Goal: Task Accomplishment & Management: Complete application form

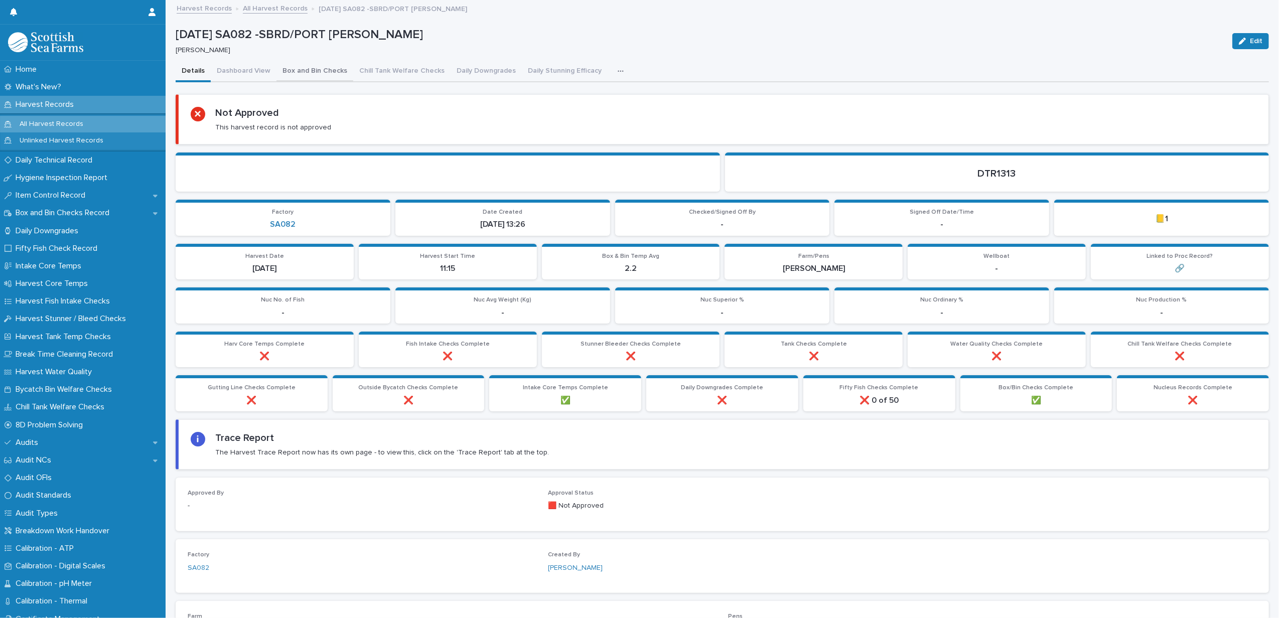
click at [321, 76] on button "Box and Bin Checks" at bounding box center [314, 71] width 77 height 21
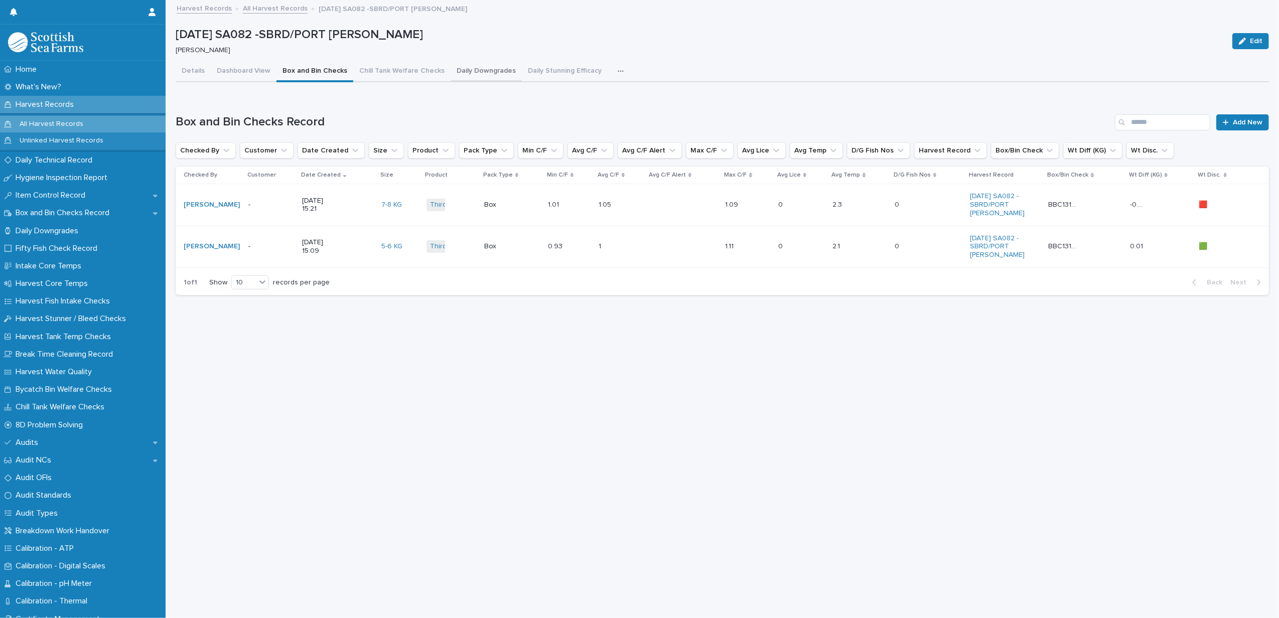
click at [478, 72] on button "Daily Downgrades" at bounding box center [486, 71] width 71 height 21
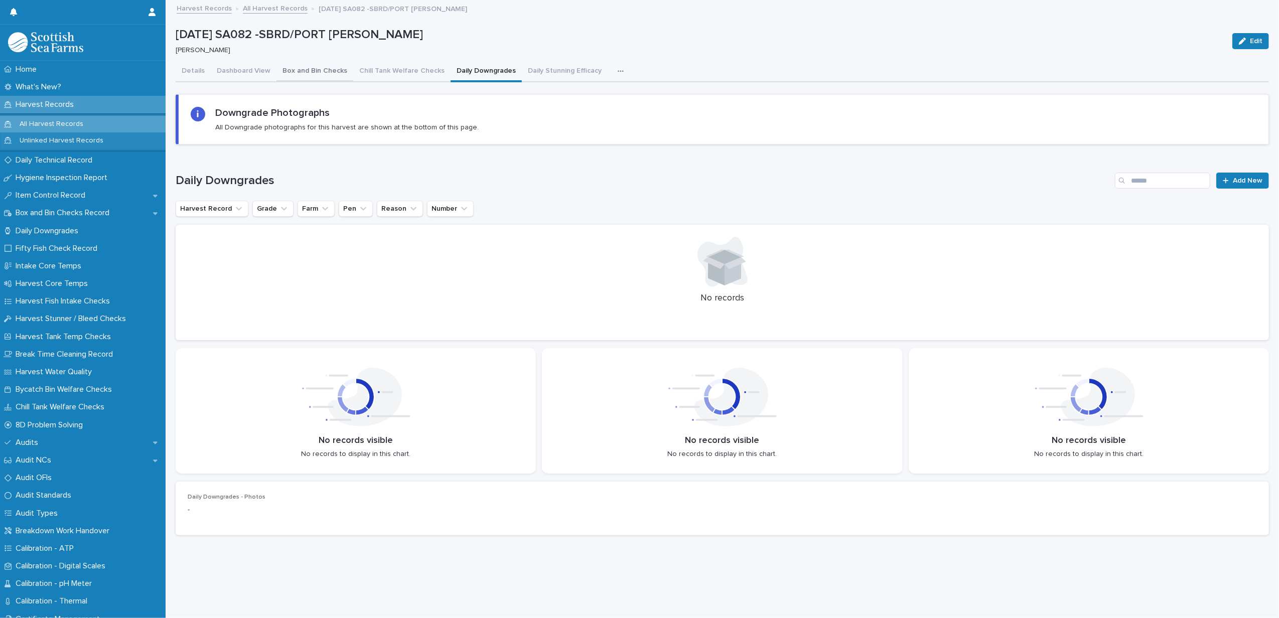
click at [309, 67] on button "Box and Bin Checks" at bounding box center [314, 71] width 77 height 21
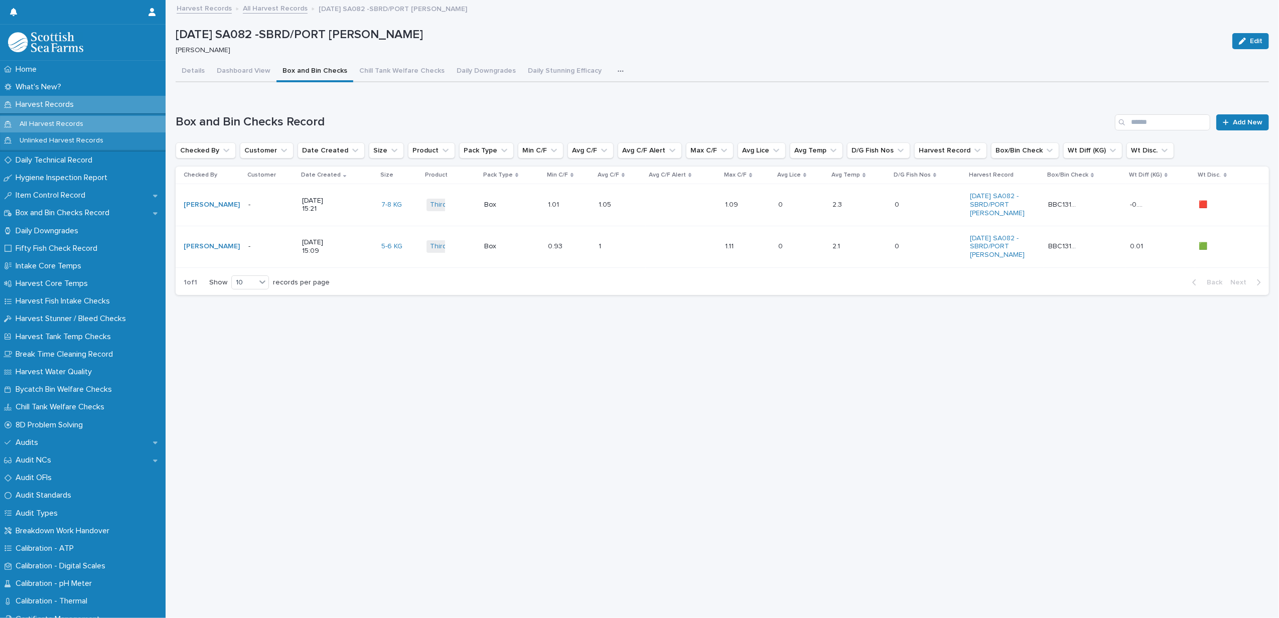
click at [544, 267] on td "0.93 0.93" at bounding box center [569, 247] width 51 height 42
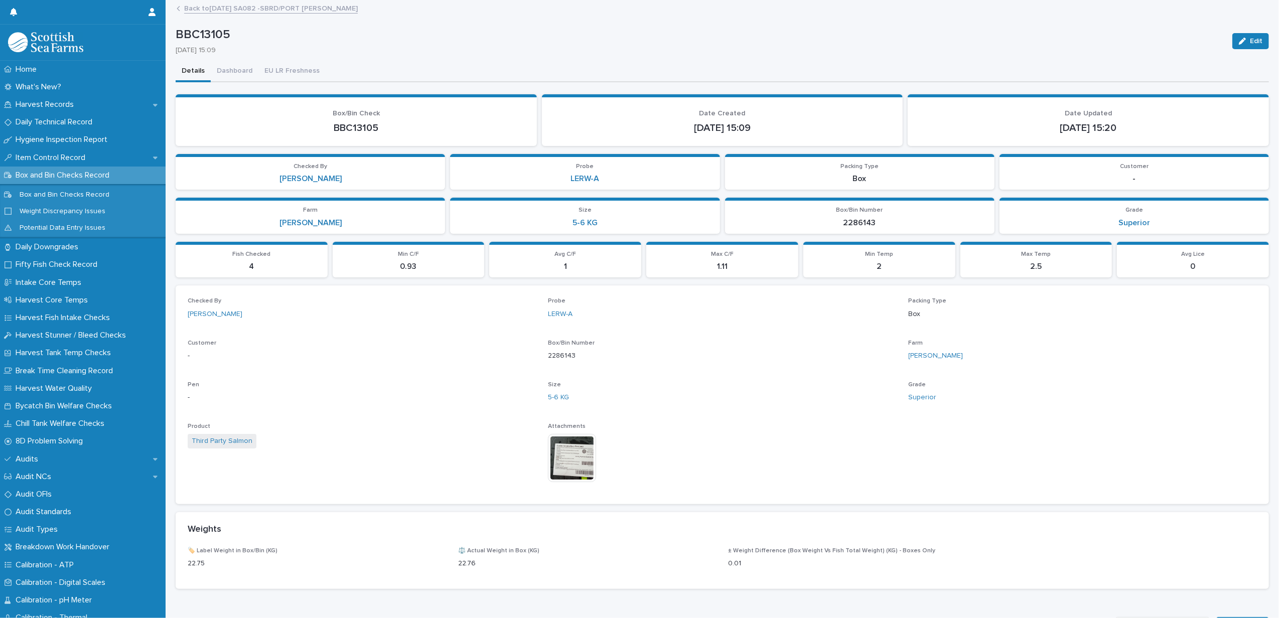
click at [576, 448] on img at bounding box center [572, 458] width 48 height 48
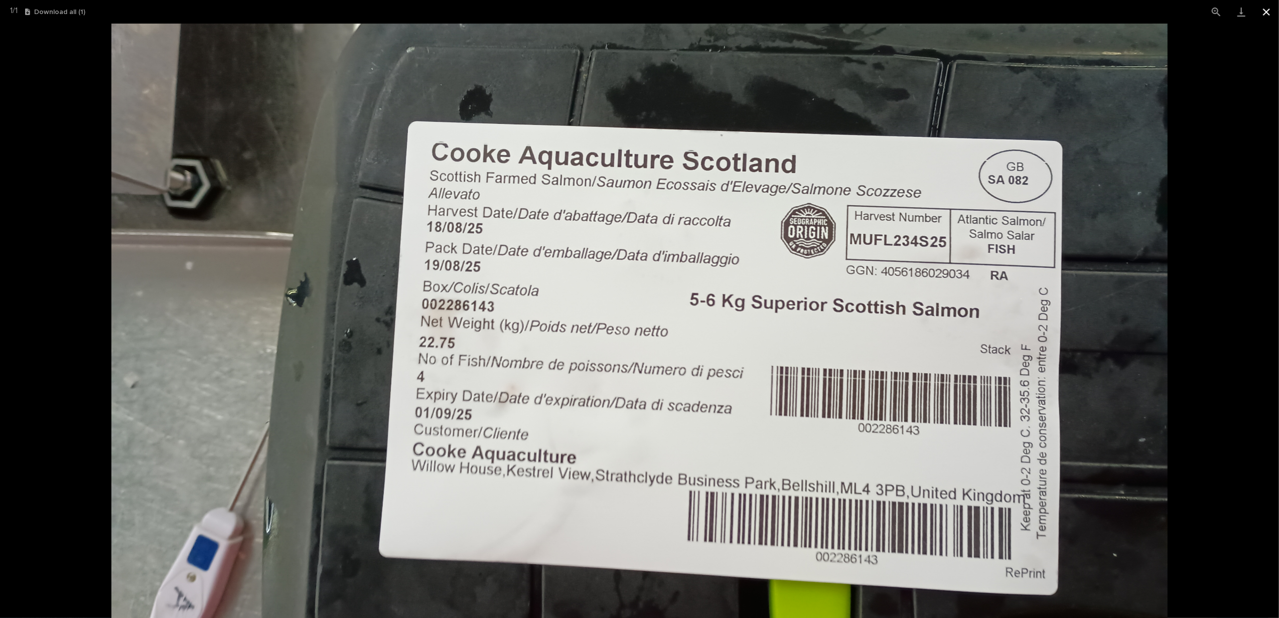
click at [1267, 14] on button "Close gallery" at bounding box center [1266, 12] width 25 height 24
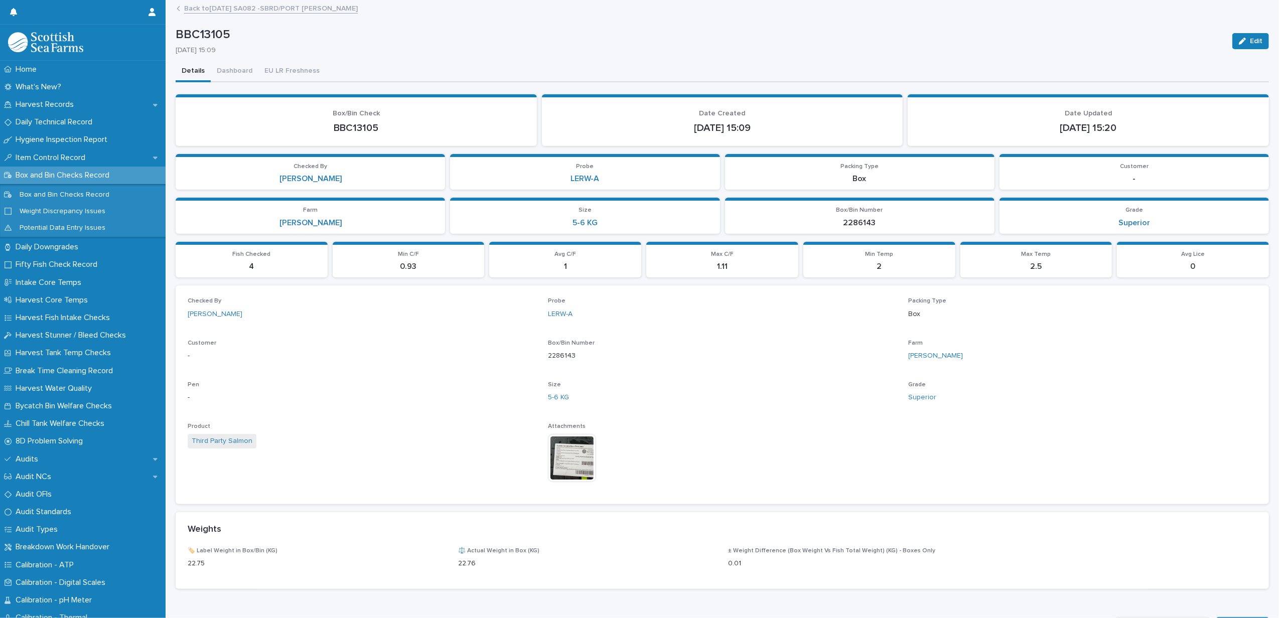
click at [230, 10] on link "Back to [DATE] SA082 -SBRD/PORT [PERSON_NAME]" at bounding box center [271, 8] width 174 height 12
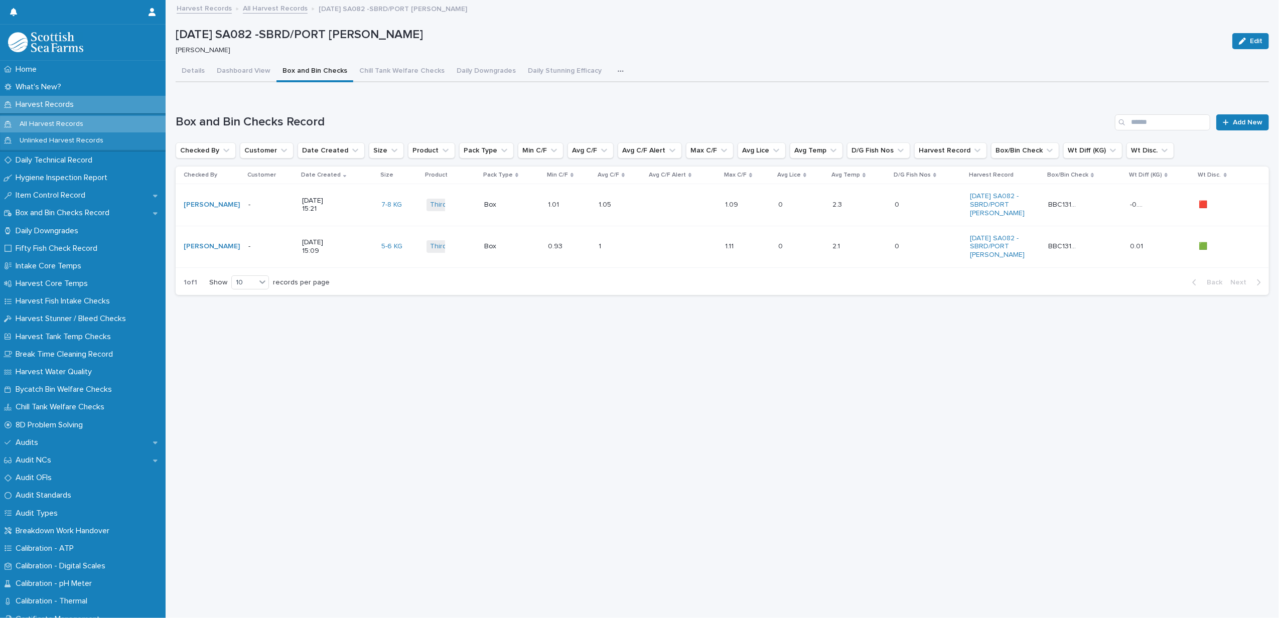
click at [461, 210] on div "Third Party Salmon + 0" at bounding box center [452, 205] width 50 height 21
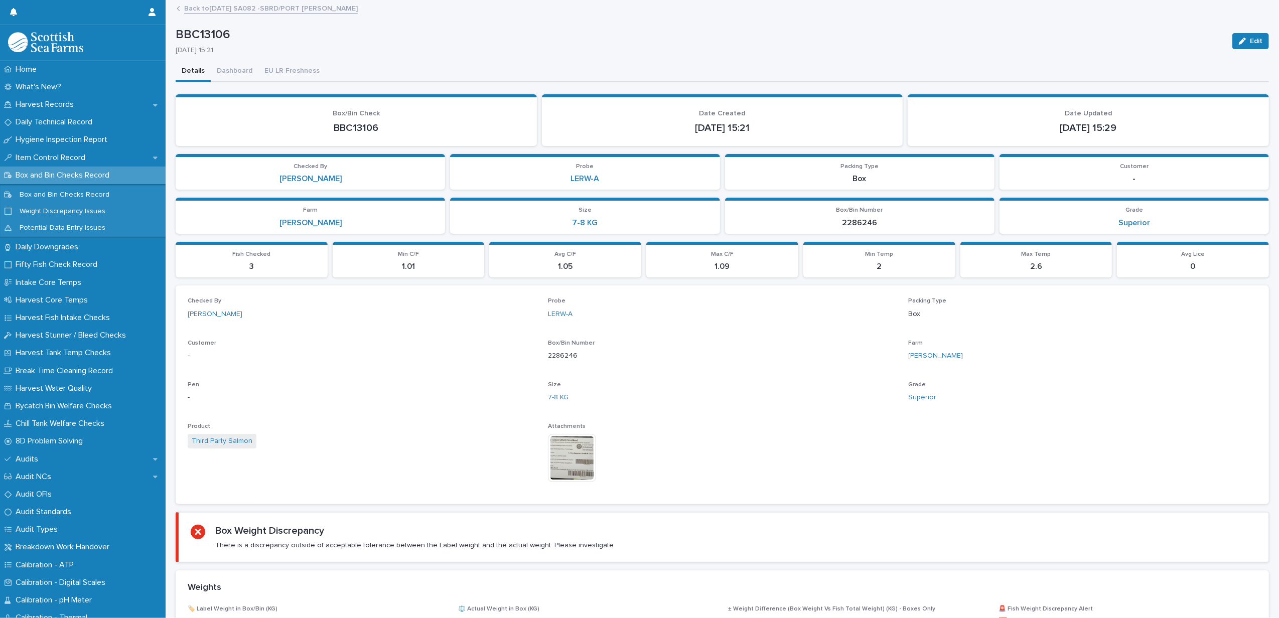
click at [575, 456] on img at bounding box center [572, 458] width 48 height 48
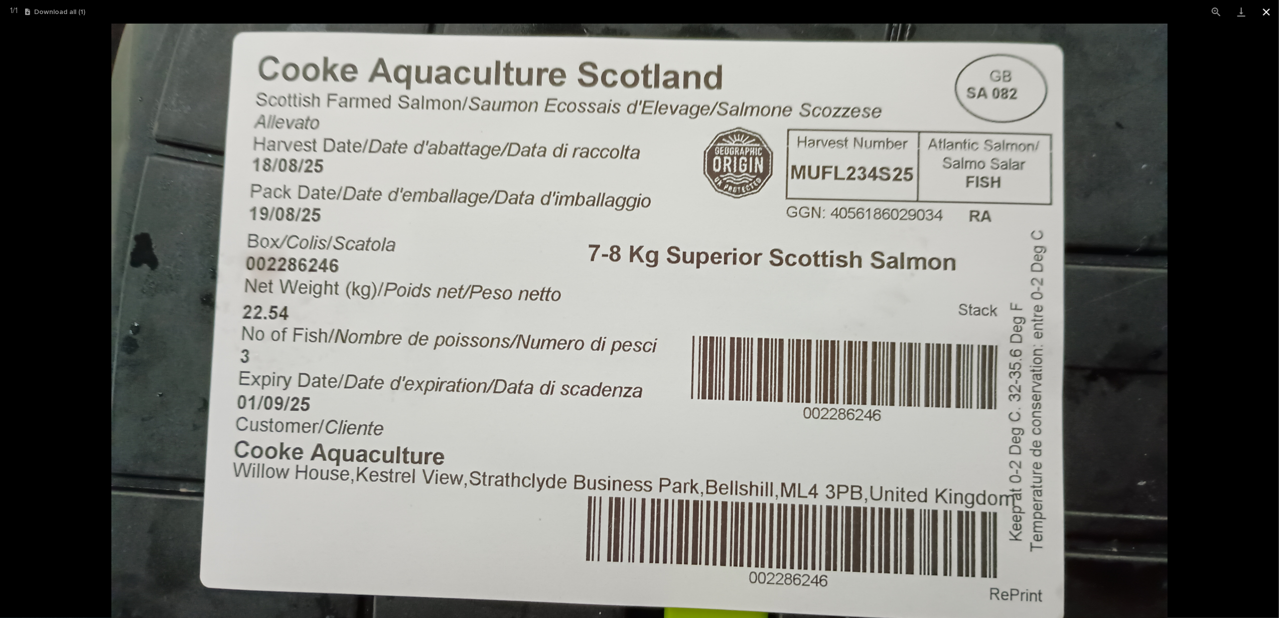
click at [1267, 15] on button "Close gallery" at bounding box center [1266, 12] width 25 height 24
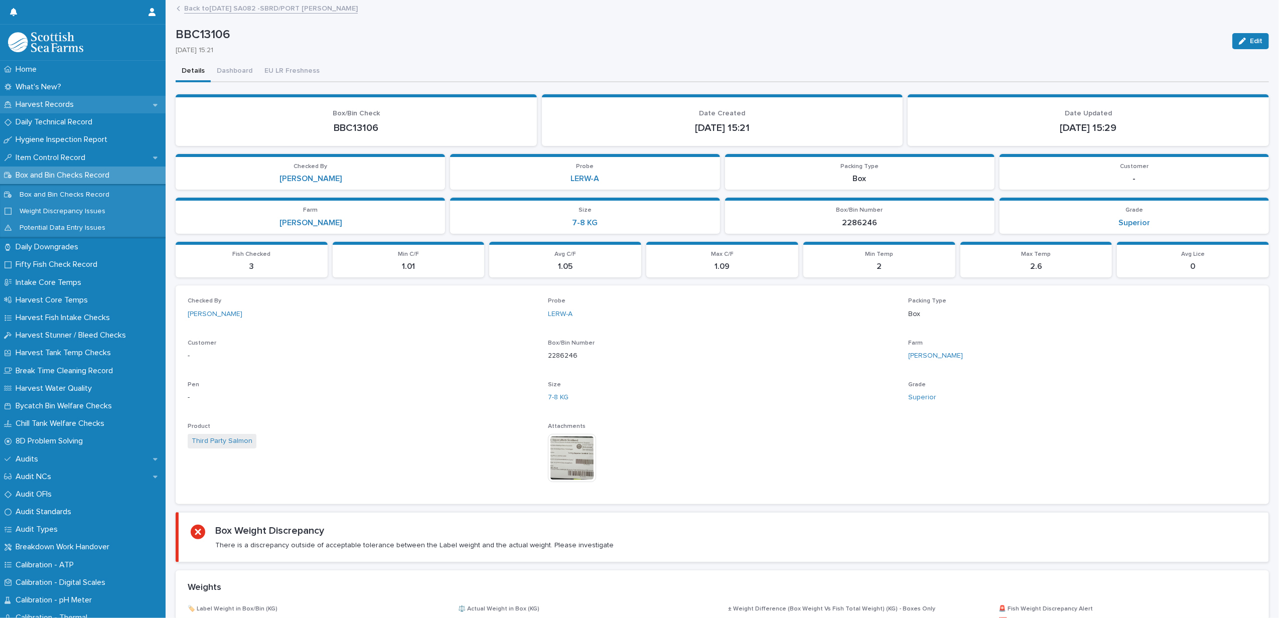
click at [37, 107] on p "Harvest Records" at bounding box center [47, 105] width 70 height 10
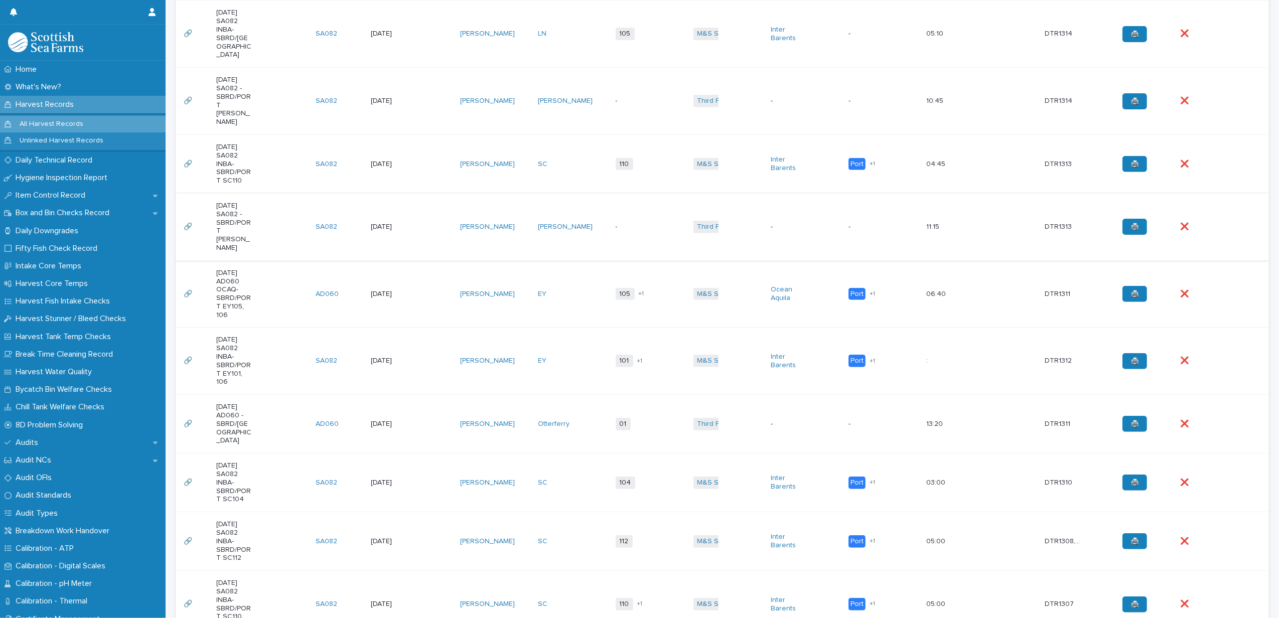
scroll to position [267, 0]
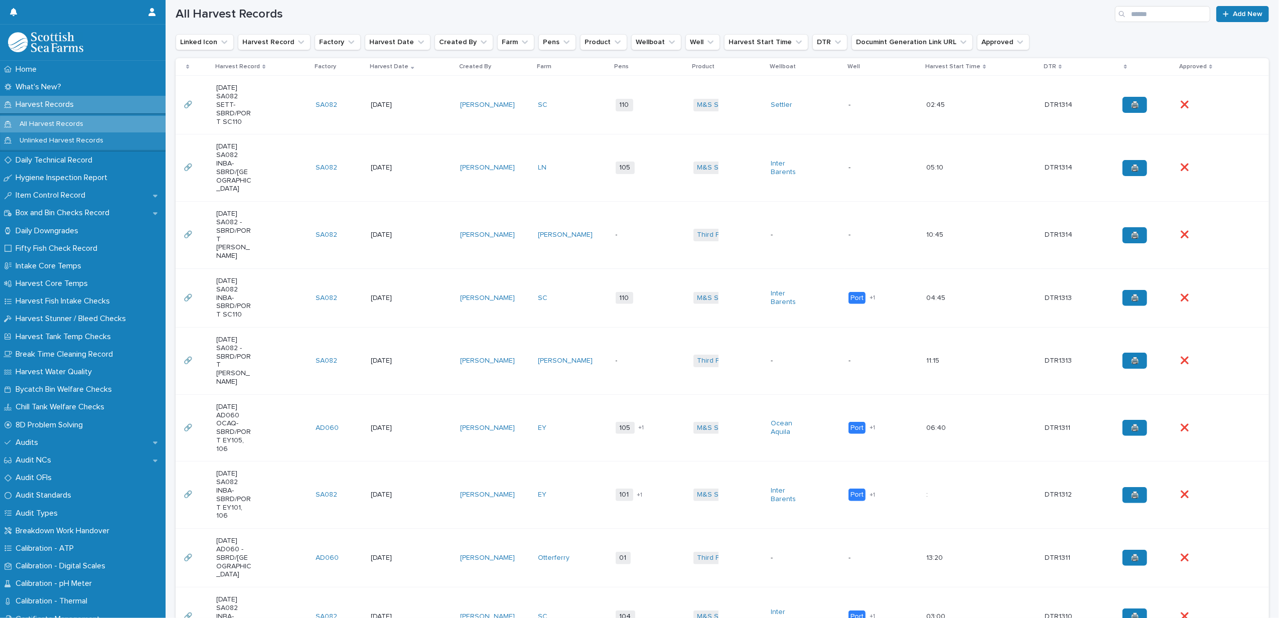
click at [497, 113] on div "[PERSON_NAME]" at bounding box center [495, 105] width 70 height 17
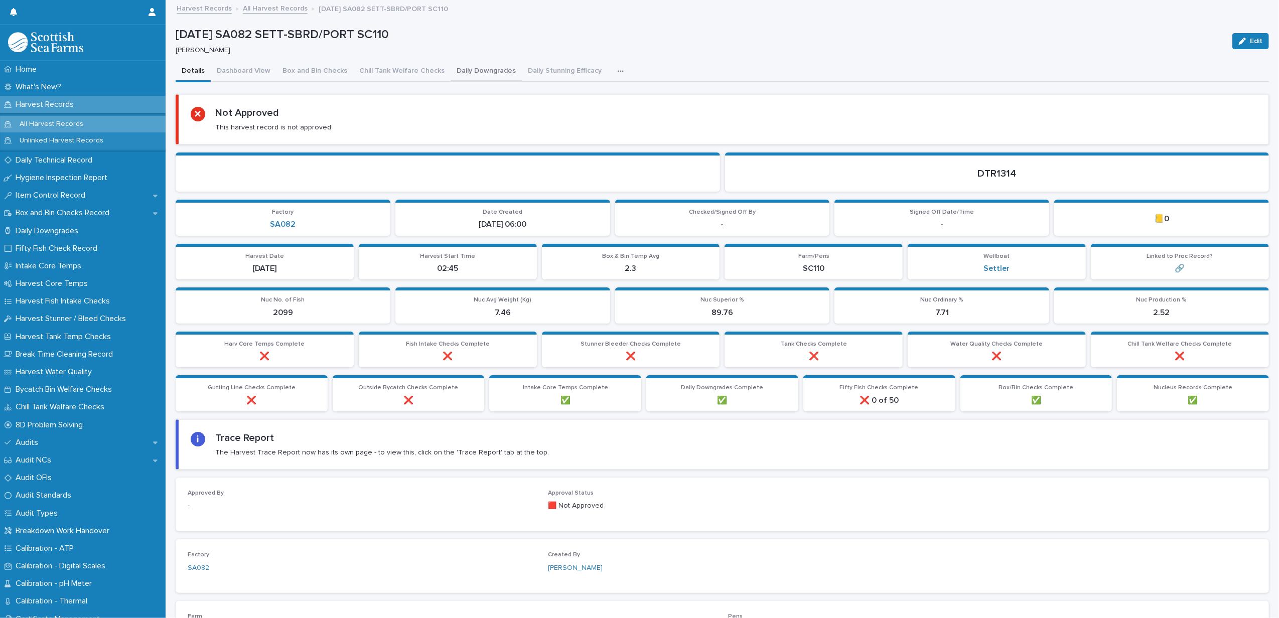
click at [491, 71] on button "Daily Downgrades" at bounding box center [486, 71] width 71 height 21
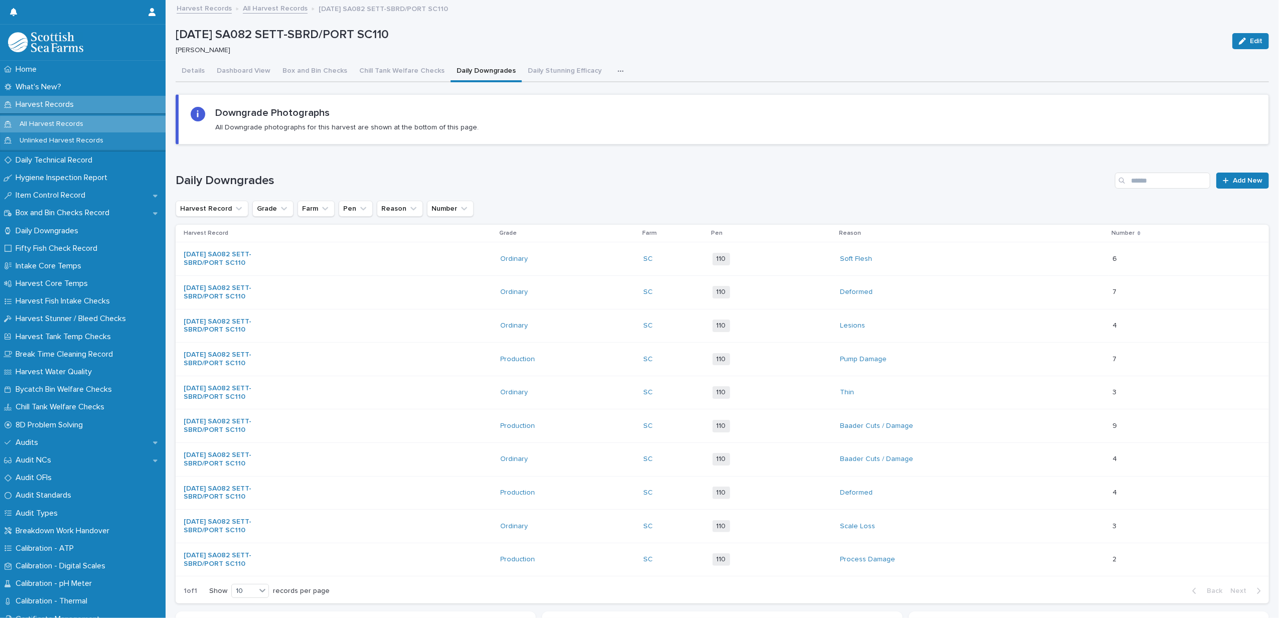
click at [618, 71] on div "button" at bounding box center [623, 71] width 10 height 7
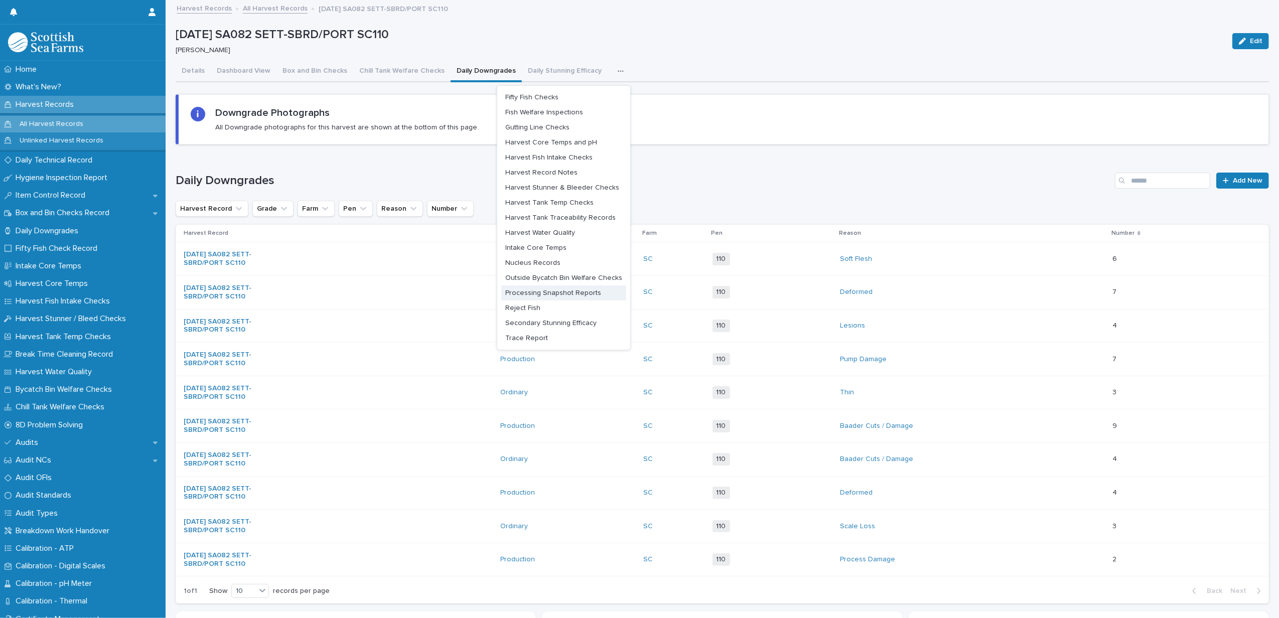
click at [530, 298] on button "Processing Snapshot Reports" at bounding box center [563, 293] width 125 height 15
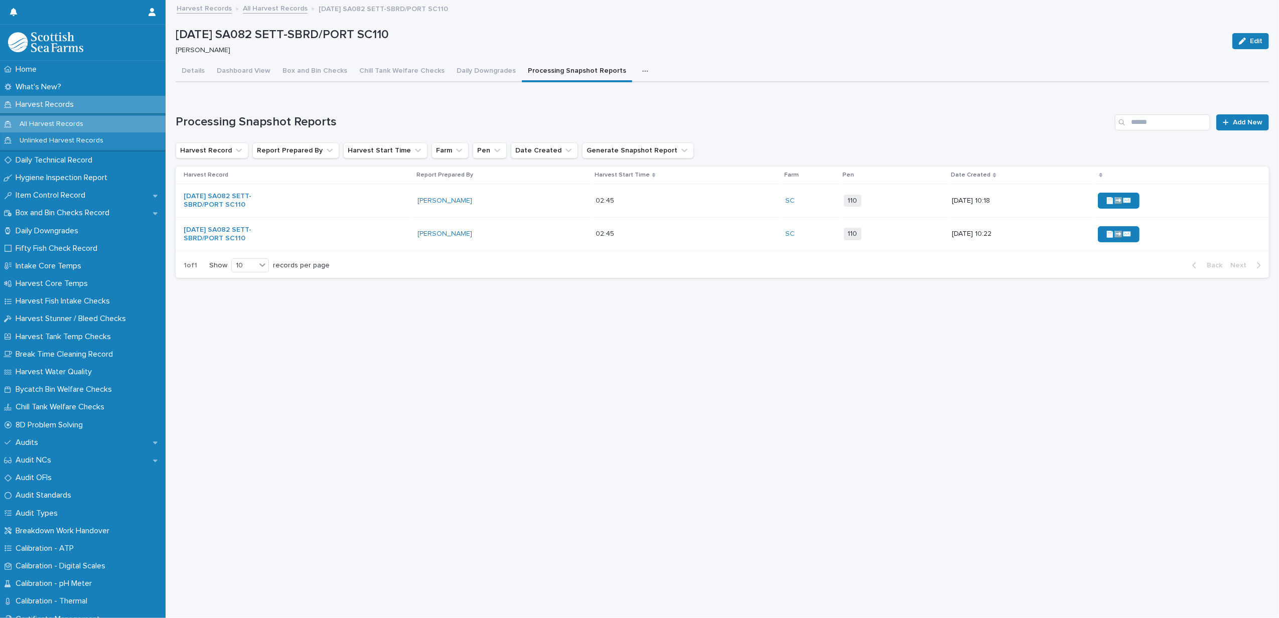
click at [642, 68] on icon "button" at bounding box center [645, 71] width 6 height 7
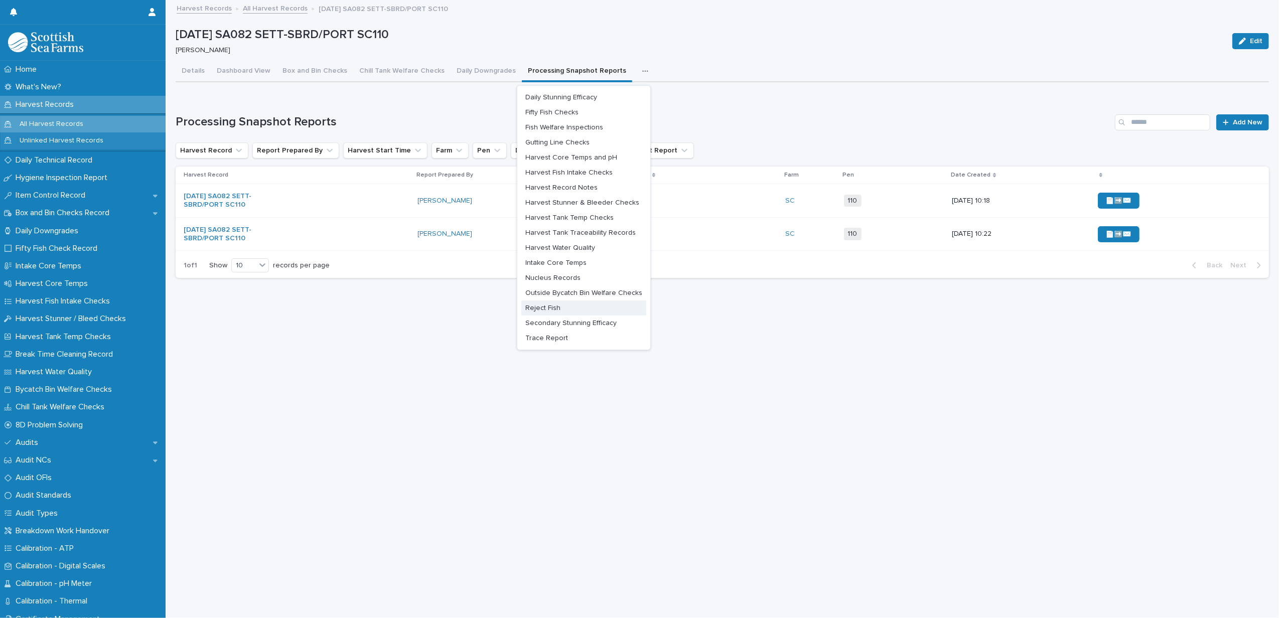
click at [561, 313] on button "Reject Fish" at bounding box center [583, 308] width 125 height 15
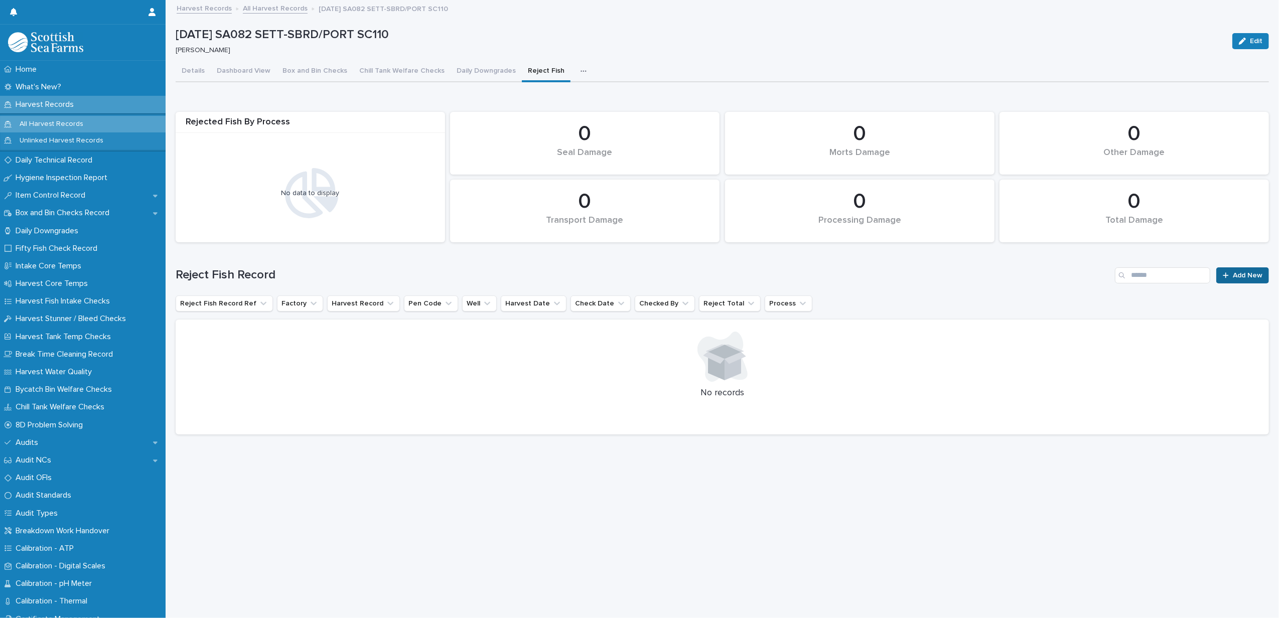
click at [1243, 270] on link "Add New" at bounding box center [1242, 275] width 53 height 16
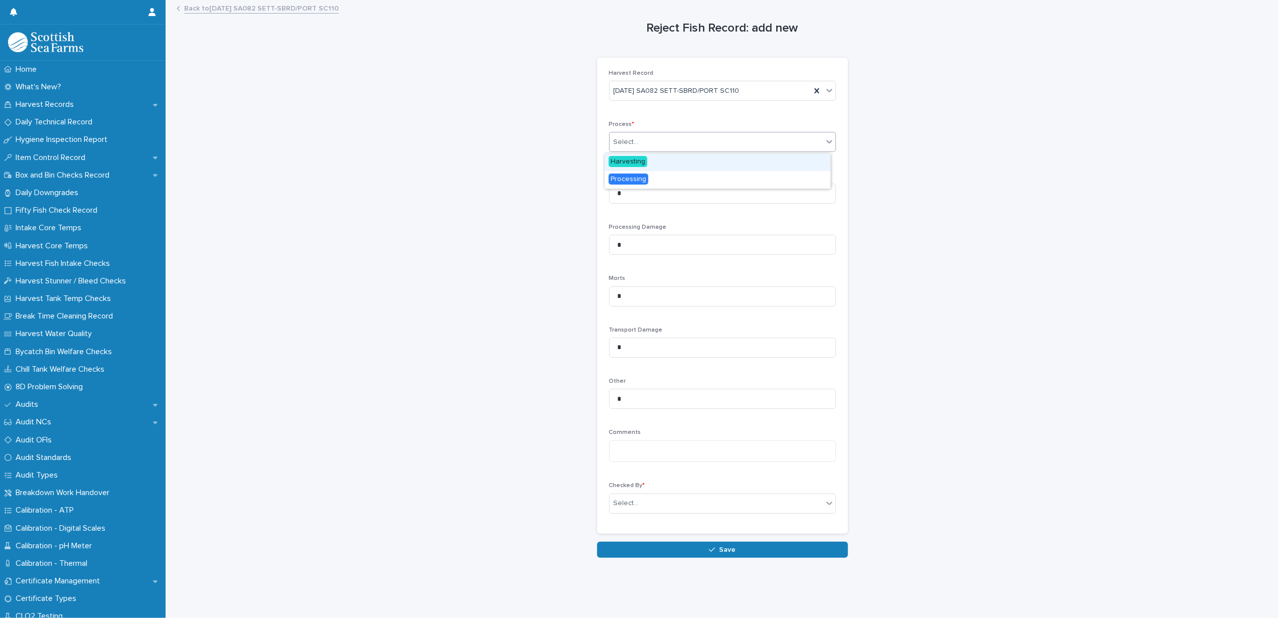
click at [690, 139] on div "Select..." at bounding box center [716, 142] width 213 height 17
click at [635, 161] on span "Harvesting" at bounding box center [628, 161] width 39 height 11
click at [645, 249] on input "*" at bounding box center [722, 245] width 227 height 20
drag, startPoint x: 639, startPoint y: 296, endPoint x: 587, endPoint y: 299, distance: 52.3
click at [587, 299] on div "Reject Fish Record: add new Loading... Saving… Loading... Saving… Loading... Sa…" at bounding box center [722, 279] width 1093 height 557
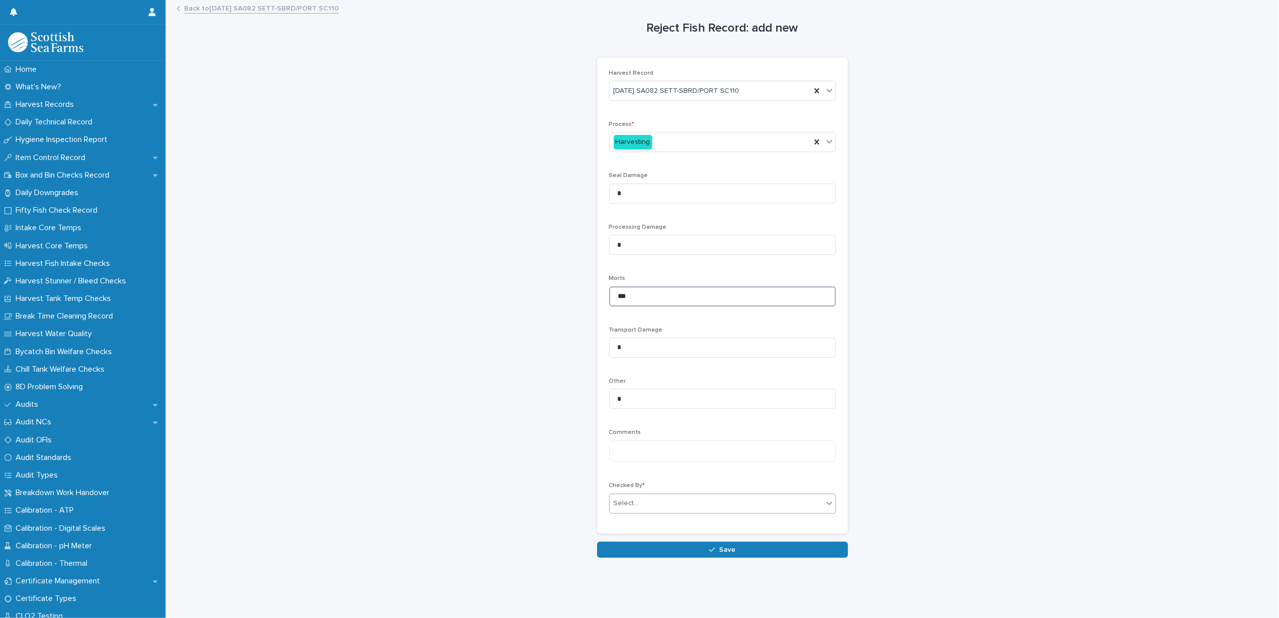
type input "***"
click at [635, 506] on div "Select..." at bounding box center [716, 503] width 213 height 17
type input "******"
click at [651, 548] on button "Save" at bounding box center [722, 550] width 251 height 16
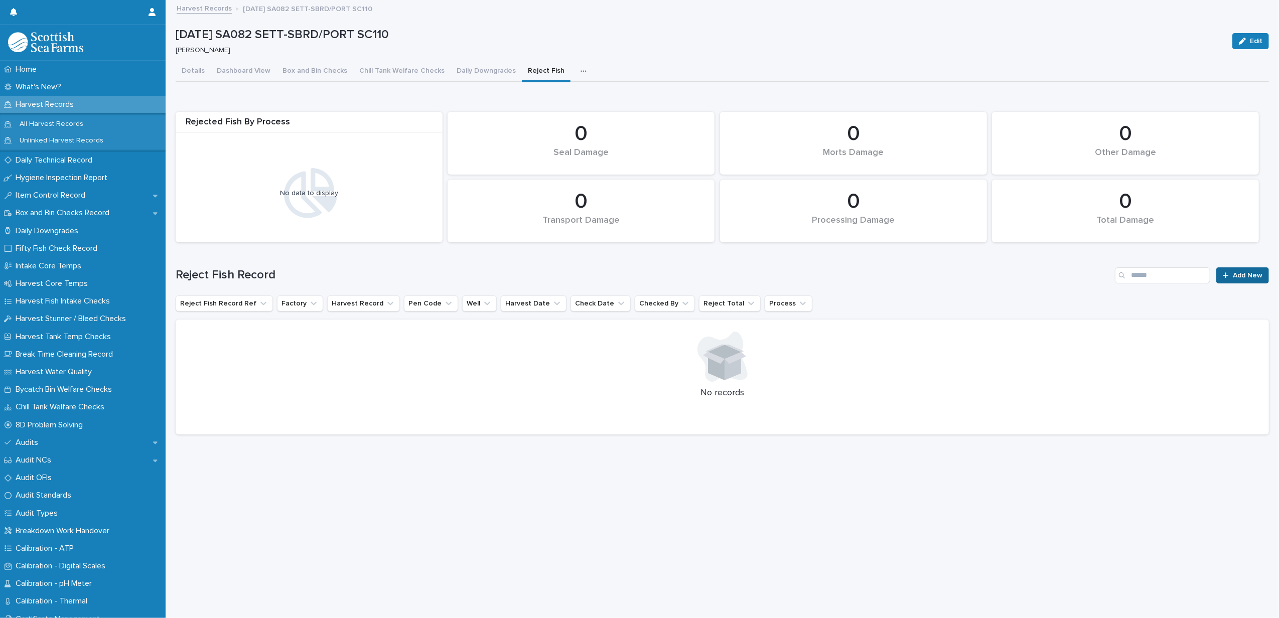
click at [1220, 271] on link "Add New" at bounding box center [1242, 275] width 53 height 16
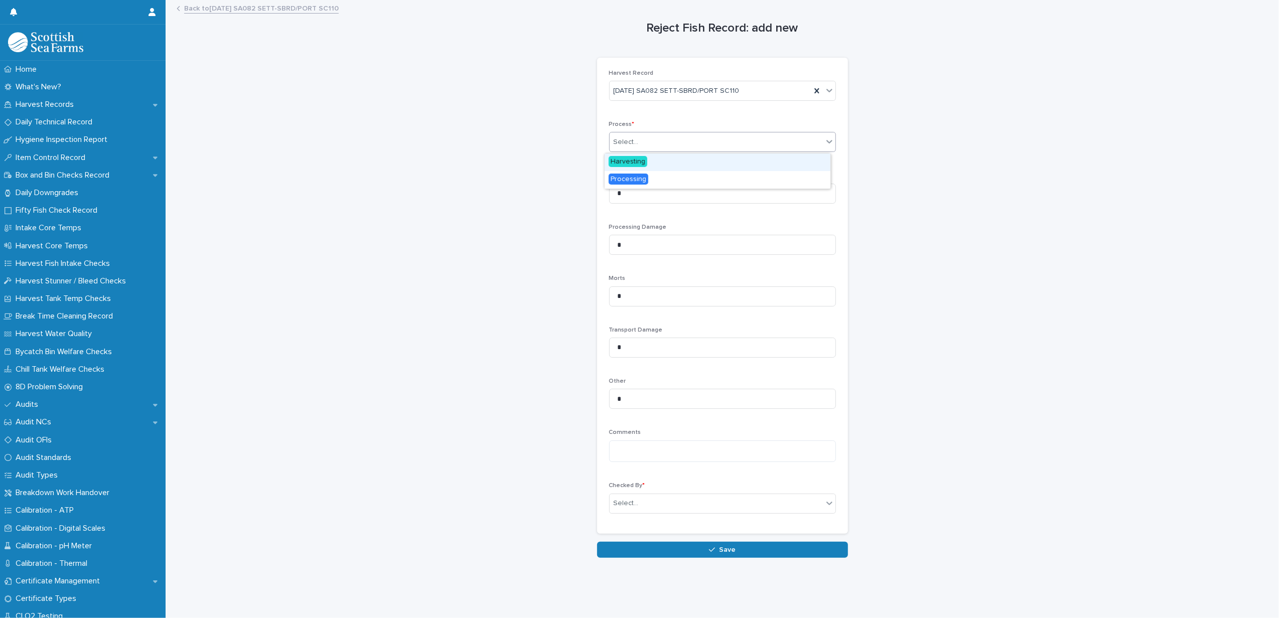
click at [622, 135] on div "Select..." at bounding box center [716, 142] width 213 height 17
click at [629, 174] on span "Processing" at bounding box center [629, 179] width 40 height 11
drag, startPoint x: 642, startPoint y: 291, endPoint x: 571, endPoint y: 297, distance: 71.5
click at [577, 295] on div "Reject Fish Record: add new Loading... Saving… Loading... Saving… Loading... Sa…" at bounding box center [722, 279] width 1093 height 557
type input "**"
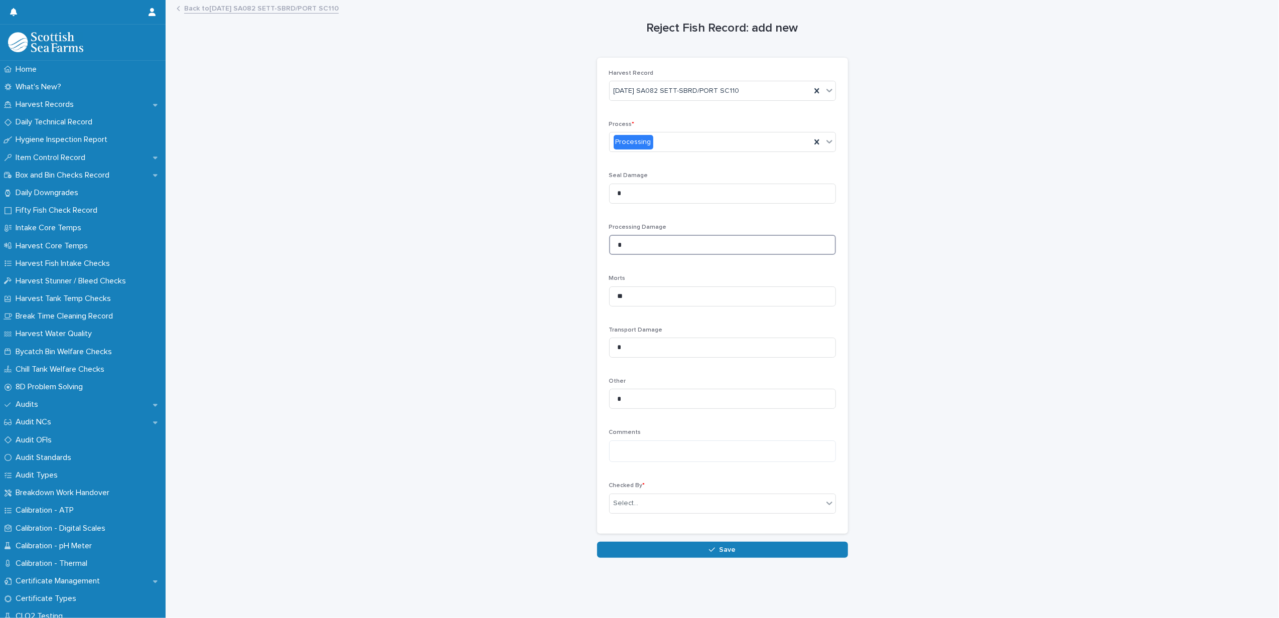
drag, startPoint x: 635, startPoint y: 241, endPoint x: 540, endPoint y: 241, distance: 95.3
click at [540, 241] on div "Reject Fish Record: add new Loading... Saving… Loading... Saving… Loading... Sa…" at bounding box center [722, 279] width 1093 height 557
type input "**"
click at [647, 501] on div "Select..." at bounding box center [716, 503] width 213 height 17
type input "******"
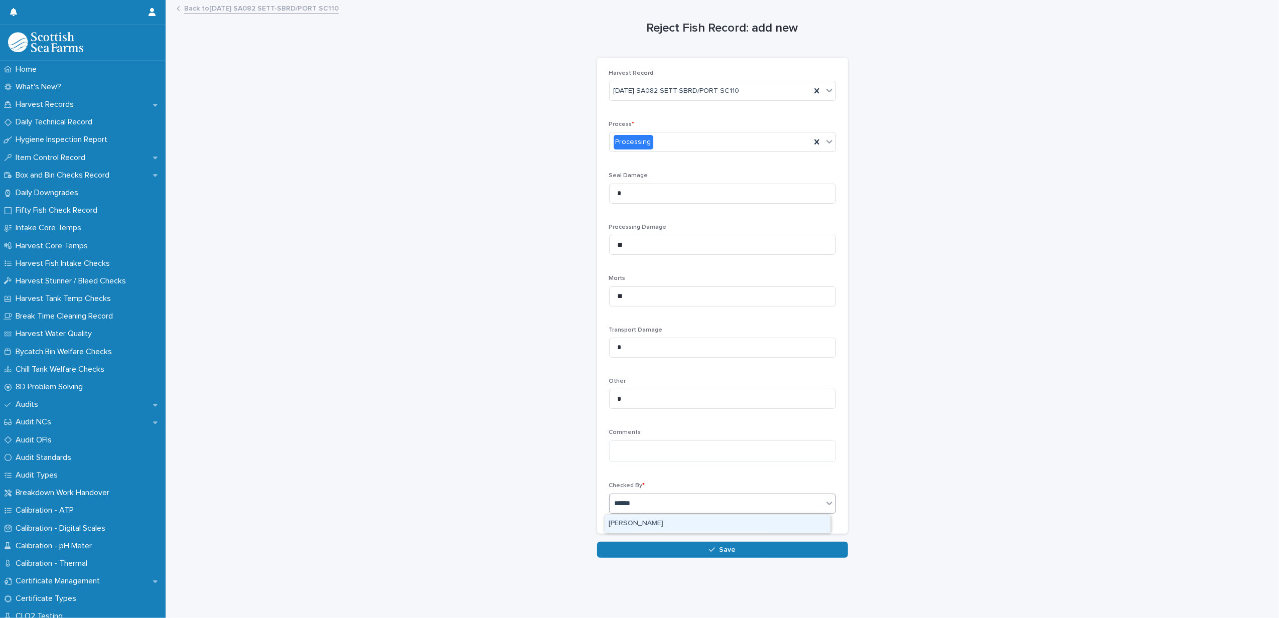
click at [644, 523] on div "[PERSON_NAME]" at bounding box center [718, 524] width 226 height 18
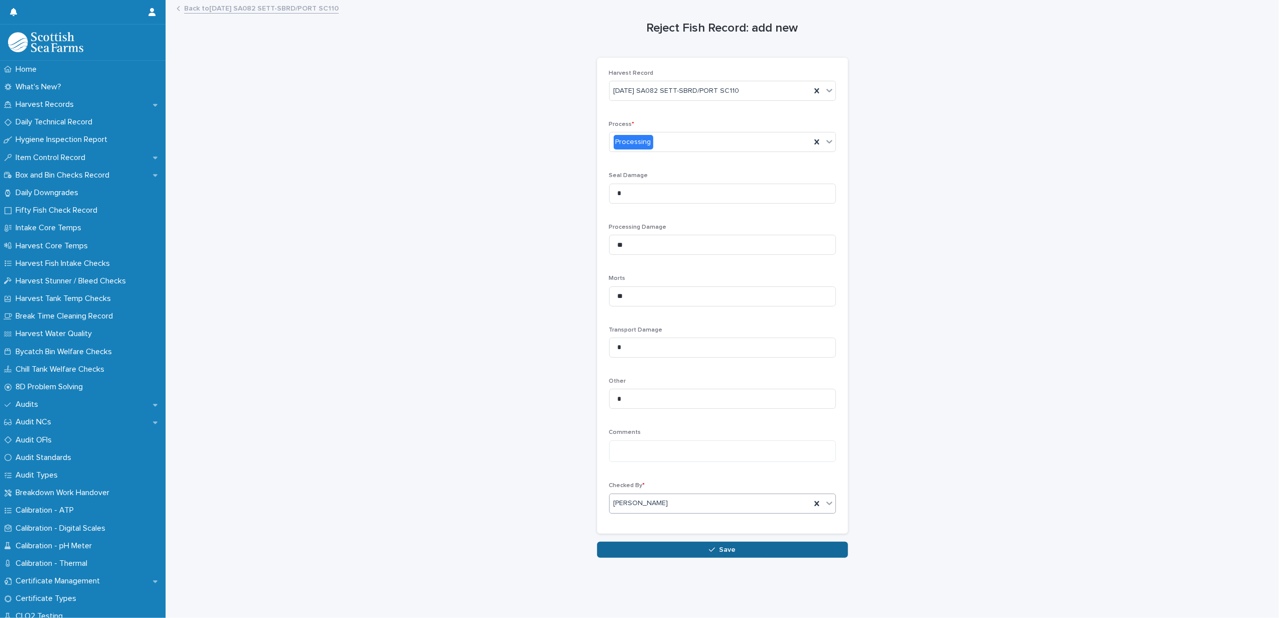
click at [653, 552] on button "Save" at bounding box center [722, 550] width 251 height 16
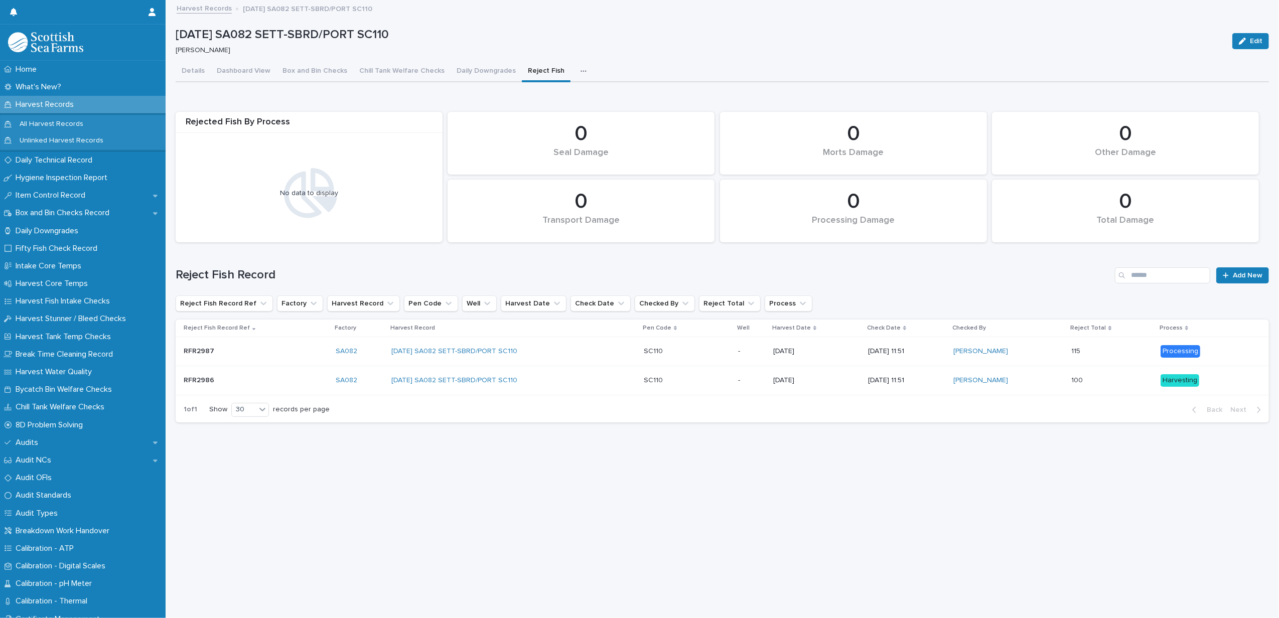
click at [205, 7] on link "Harvest Records" at bounding box center [204, 8] width 55 height 12
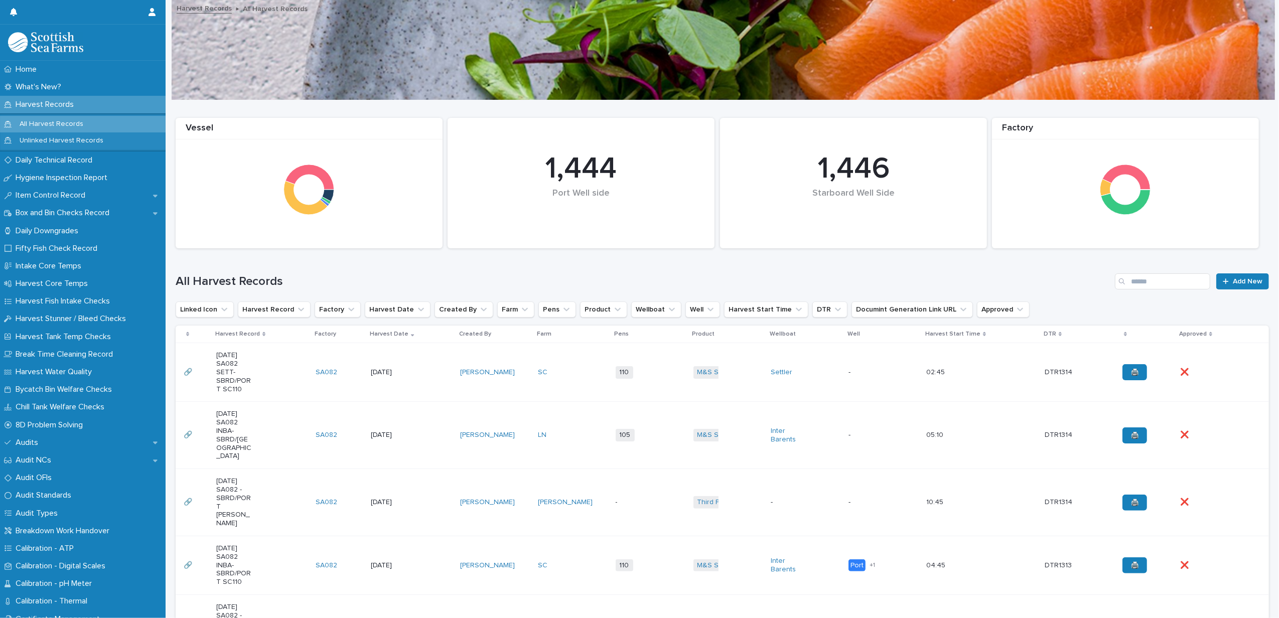
click at [557, 426] on td "LN" at bounding box center [573, 435] width 78 height 67
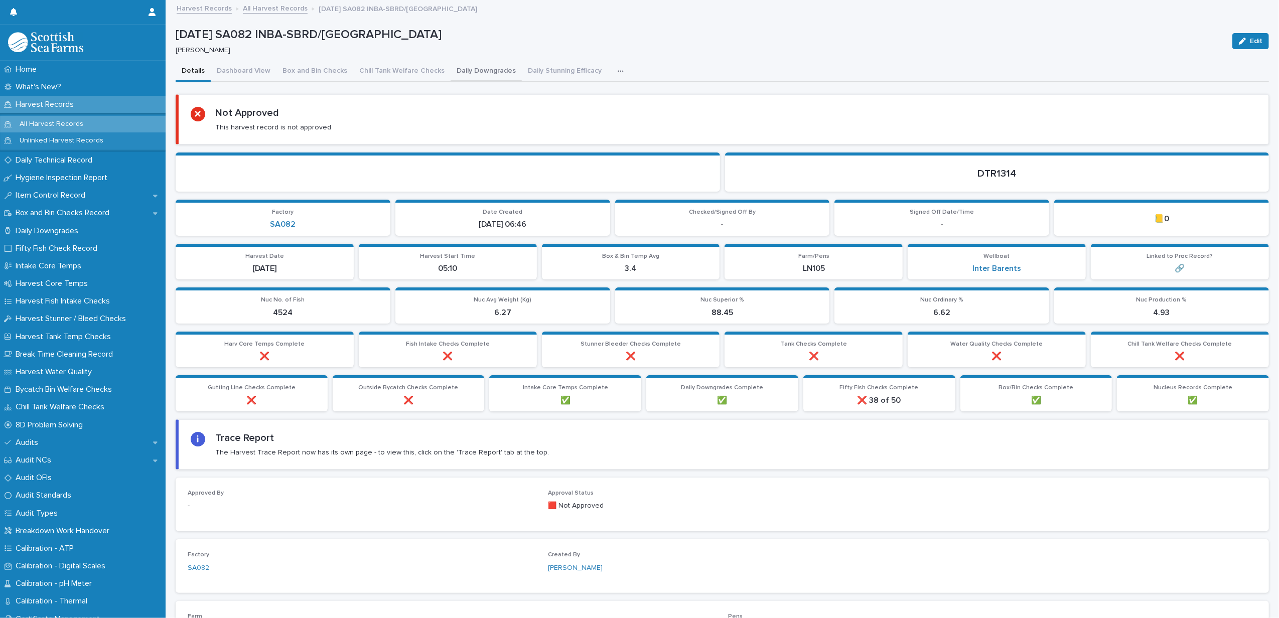
click at [456, 65] on button "Daily Downgrades" at bounding box center [486, 71] width 71 height 21
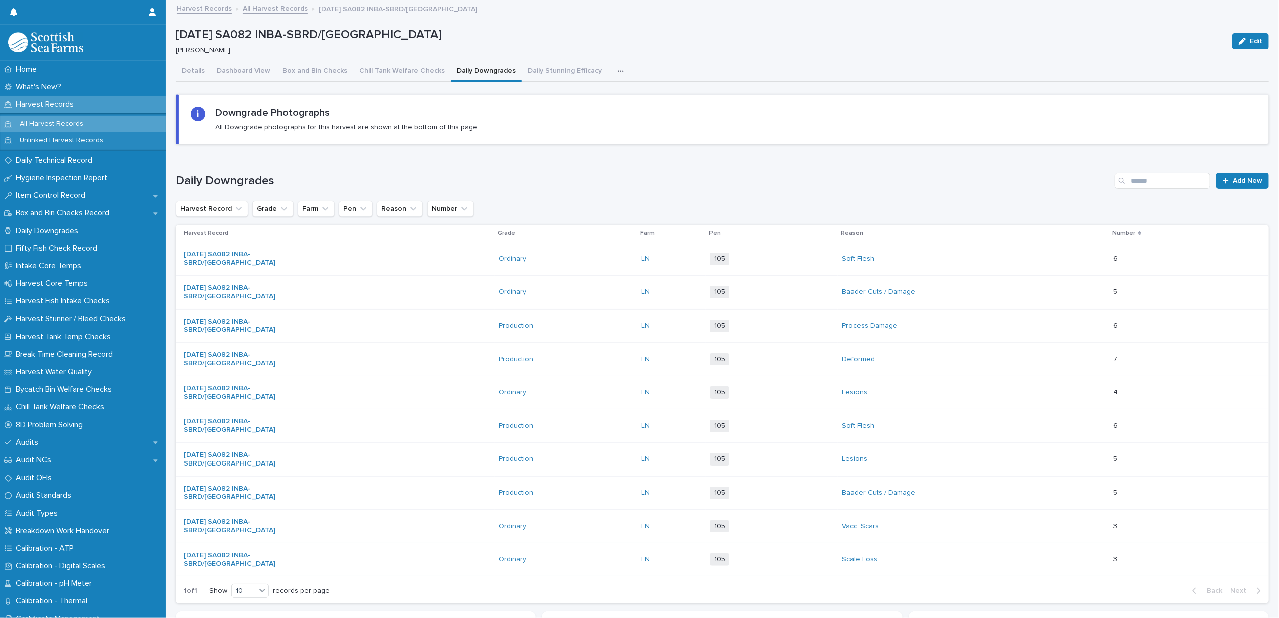
click at [612, 69] on button "button" at bounding box center [623, 71] width 22 height 20
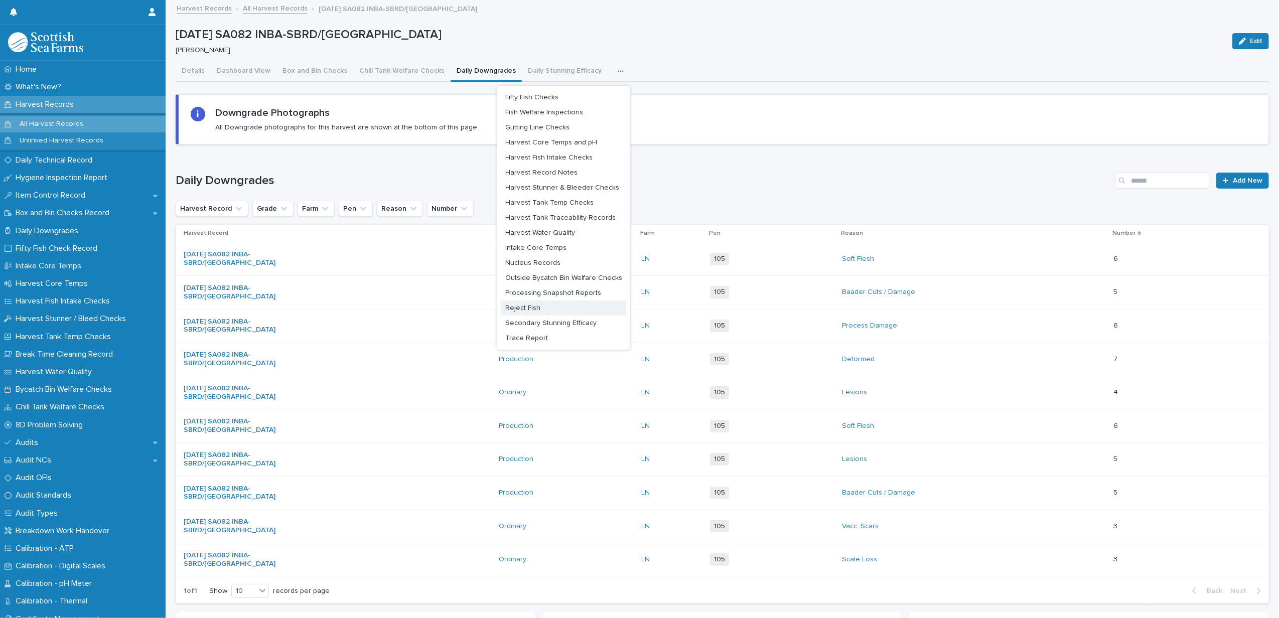
click at [522, 308] on span "Reject Fish" at bounding box center [522, 308] width 35 height 7
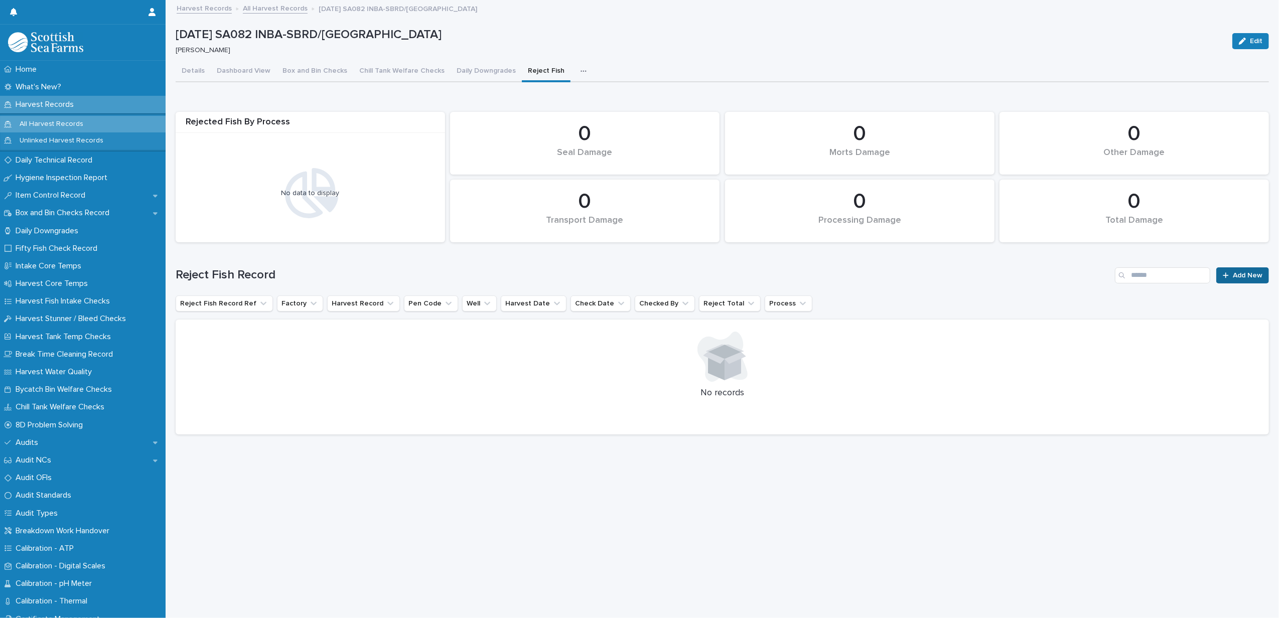
click at [1220, 269] on link "Add New" at bounding box center [1242, 275] width 53 height 16
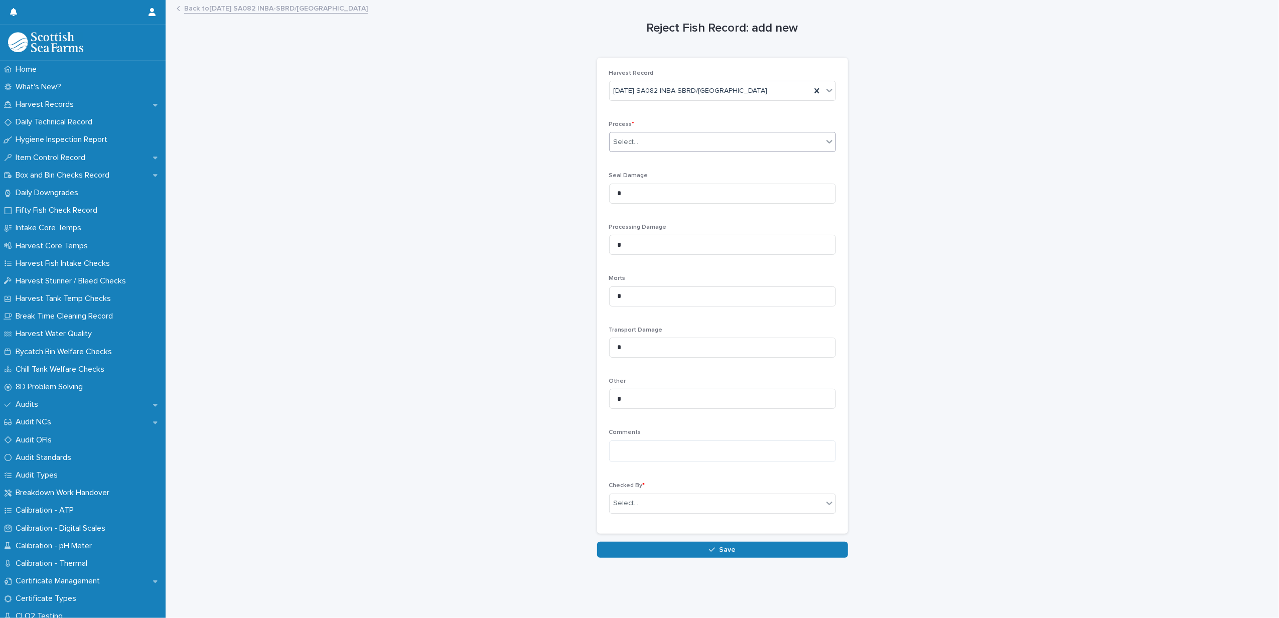
click at [639, 144] on div "Select..." at bounding box center [716, 142] width 213 height 17
drag, startPoint x: 649, startPoint y: 293, endPoint x: 576, endPoint y: 293, distance: 72.8
click at [578, 293] on div "Reject Fish Record: add new Loading... Saving… Loading... Saving… Loading... Sa…" at bounding box center [722, 279] width 1093 height 557
type input "**"
click at [628, 504] on div "Select..." at bounding box center [626, 503] width 25 height 11
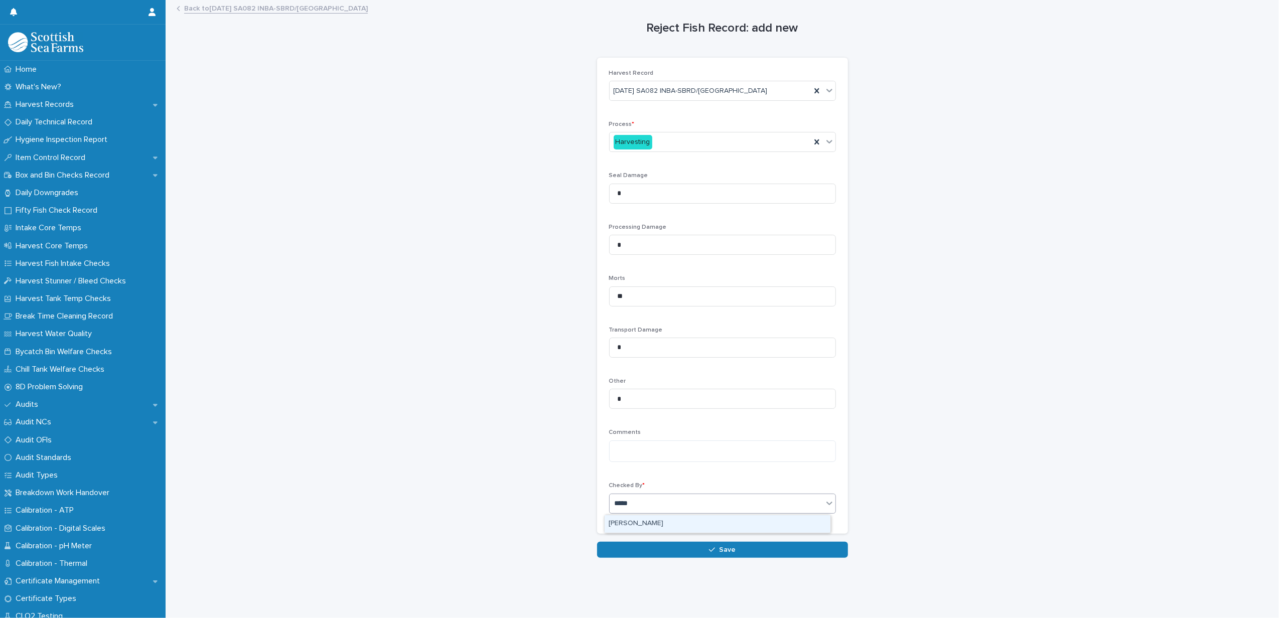
type input "******"
click at [633, 530] on div "[PERSON_NAME]" at bounding box center [718, 524] width 226 height 18
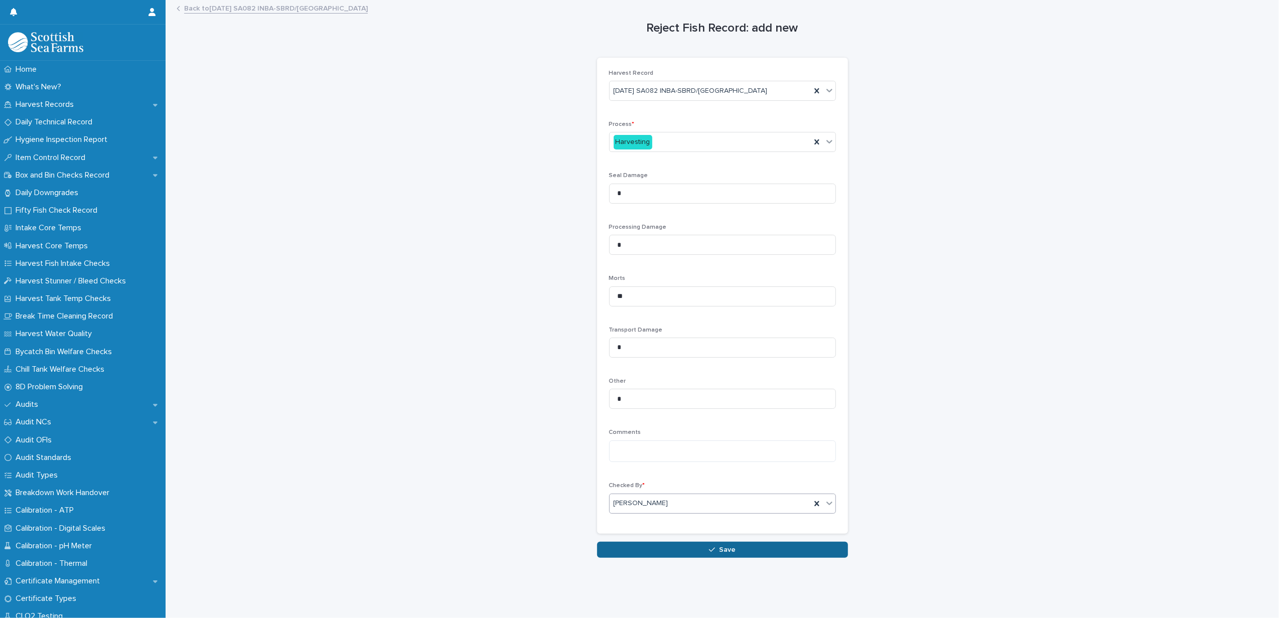
click at [638, 542] on button "Save" at bounding box center [722, 550] width 251 height 16
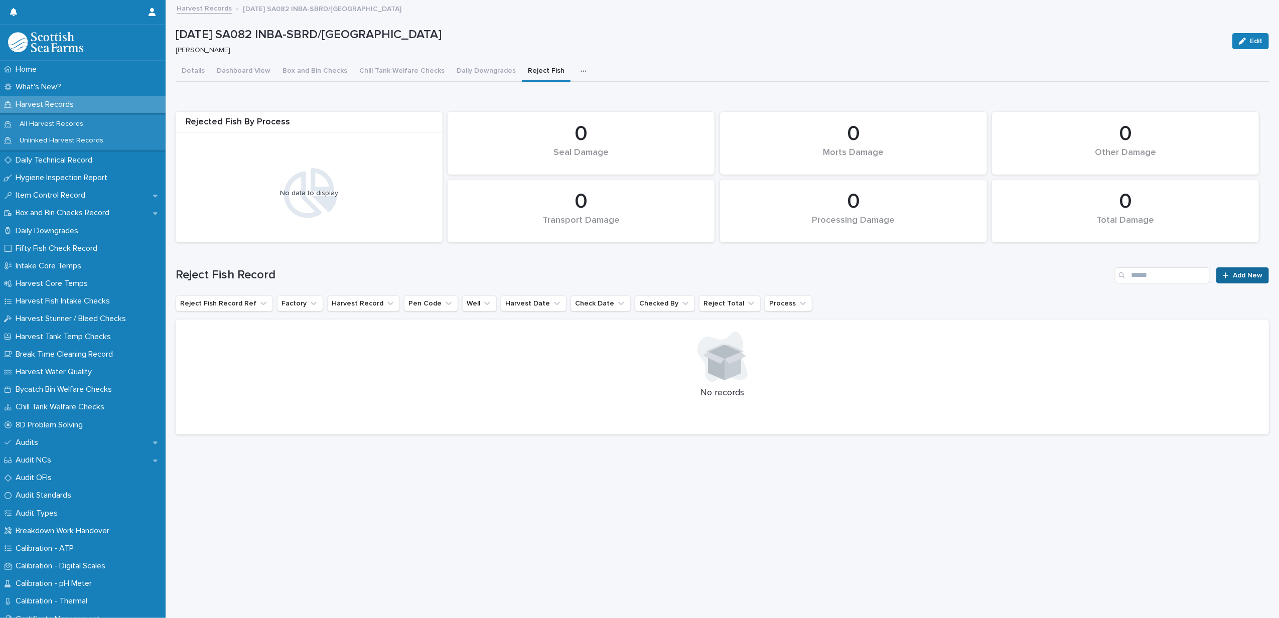
click at [1226, 267] on link "Add New" at bounding box center [1242, 275] width 53 height 16
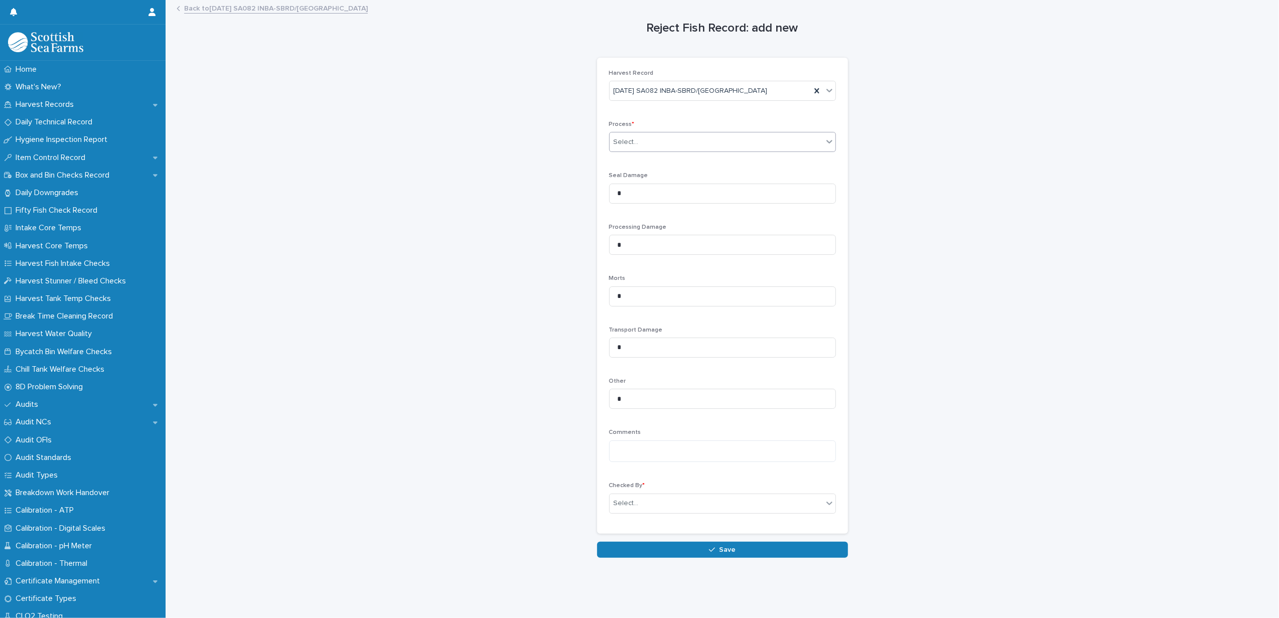
click at [614, 142] on div "Select..." at bounding box center [626, 142] width 25 height 11
click at [632, 177] on span "Processing" at bounding box center [629, 179] width 40 height 11
drag, startPoint x: 632, startPoint y: 241, endPoint x: 576, endPoint y: 241, distance: 56.2
click at [576, 241] on div "Reject Fish Record: add new Loading... Saving… Loading... Saving… Loading... Sa…" at bounding box center [722, 279] width 1093 height 557
type input "**"
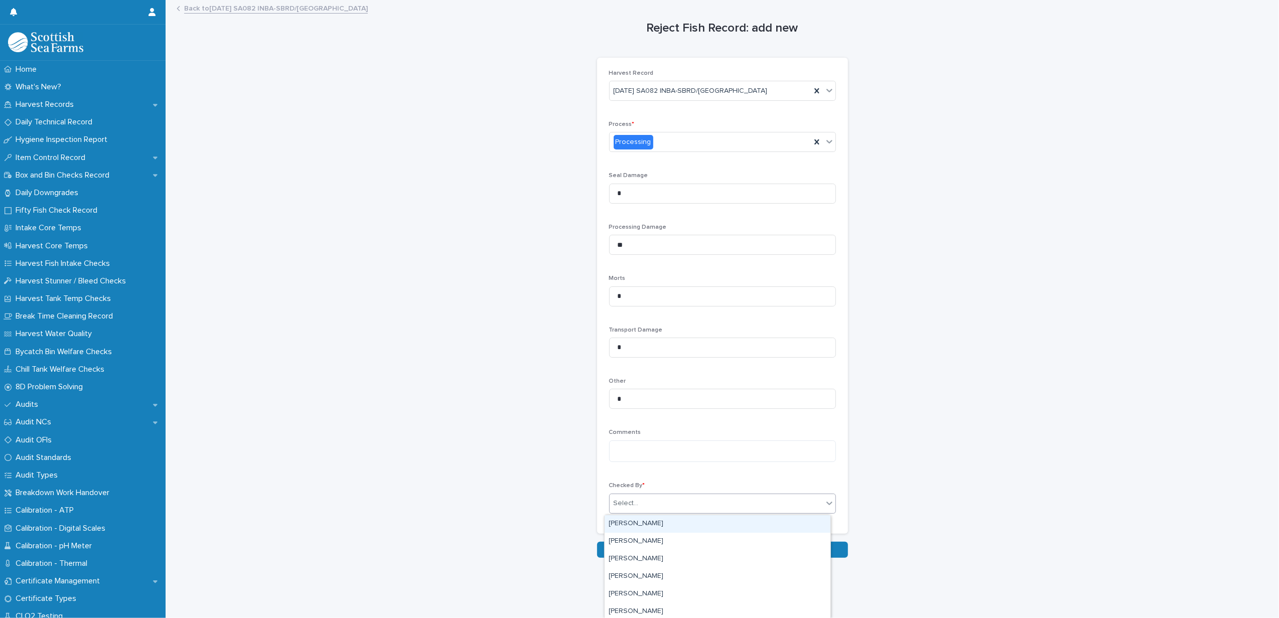
click at [637, 510] on div "Select..." at bounding box center [716, 503] width 213 height 17
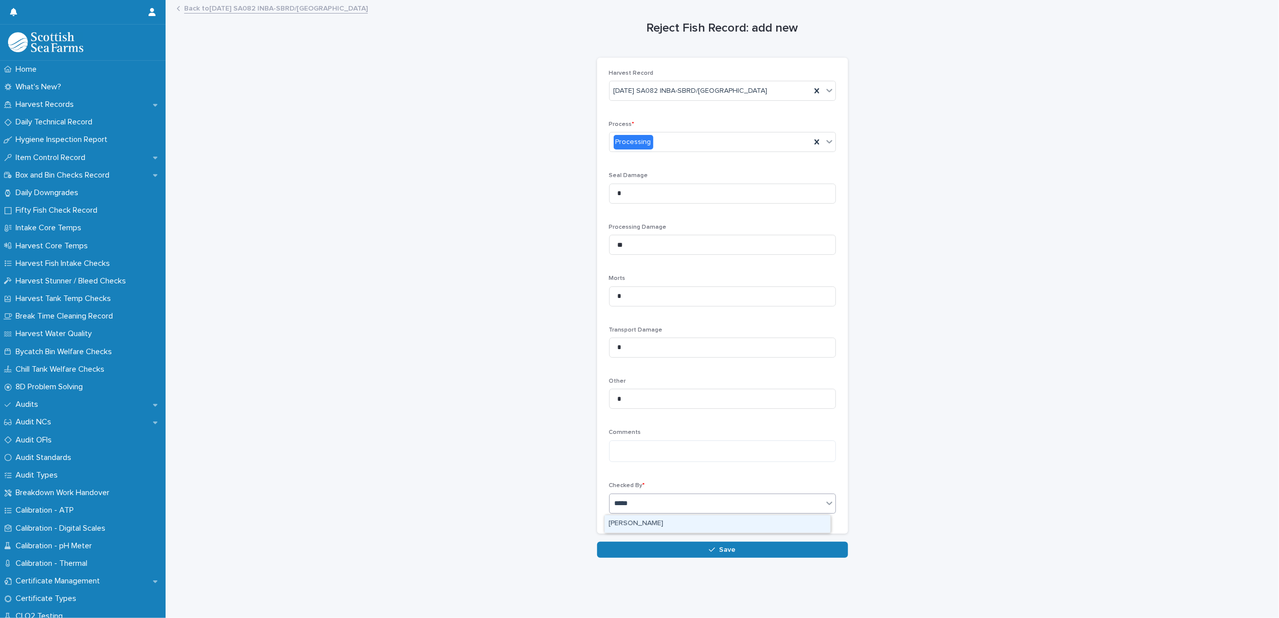
type input "******"
click at [641, 521] on div "[PERSON_NAME]" at bounding box center [718, 524] width 226 height 18
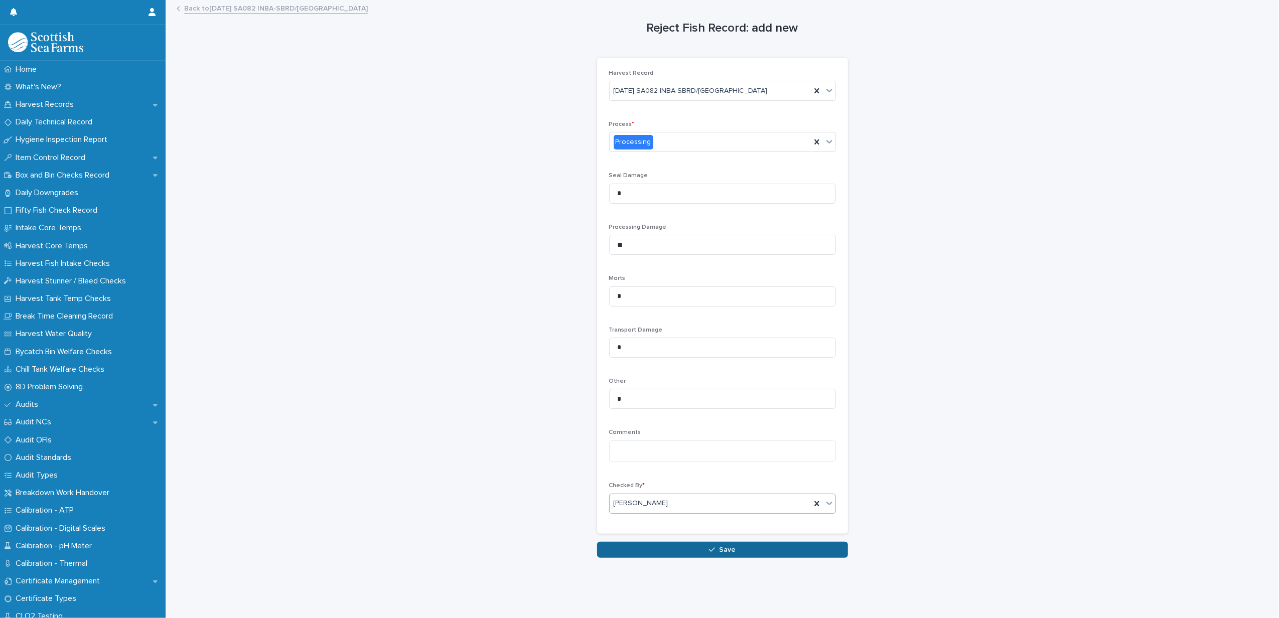
click at [659, 553] on button "Save" at bounding box center [722, 550] width 251 height 16
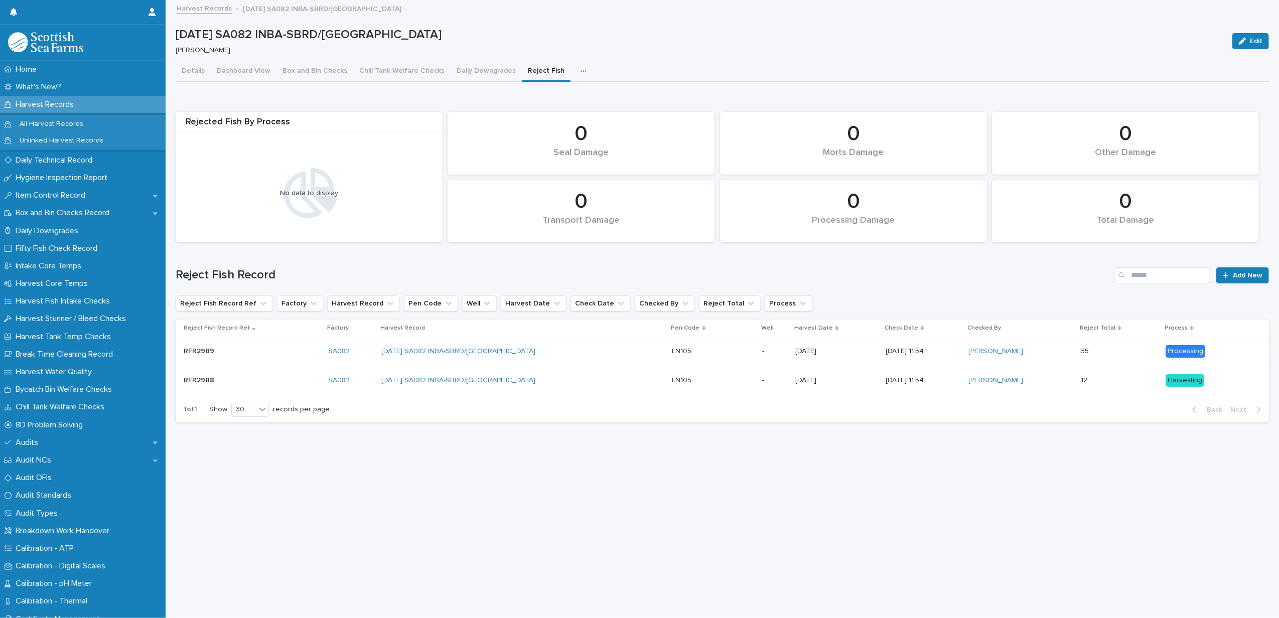
click at [211, 11] on link "Harvest Records" at bounding box center [204, 8] width 55 height 12
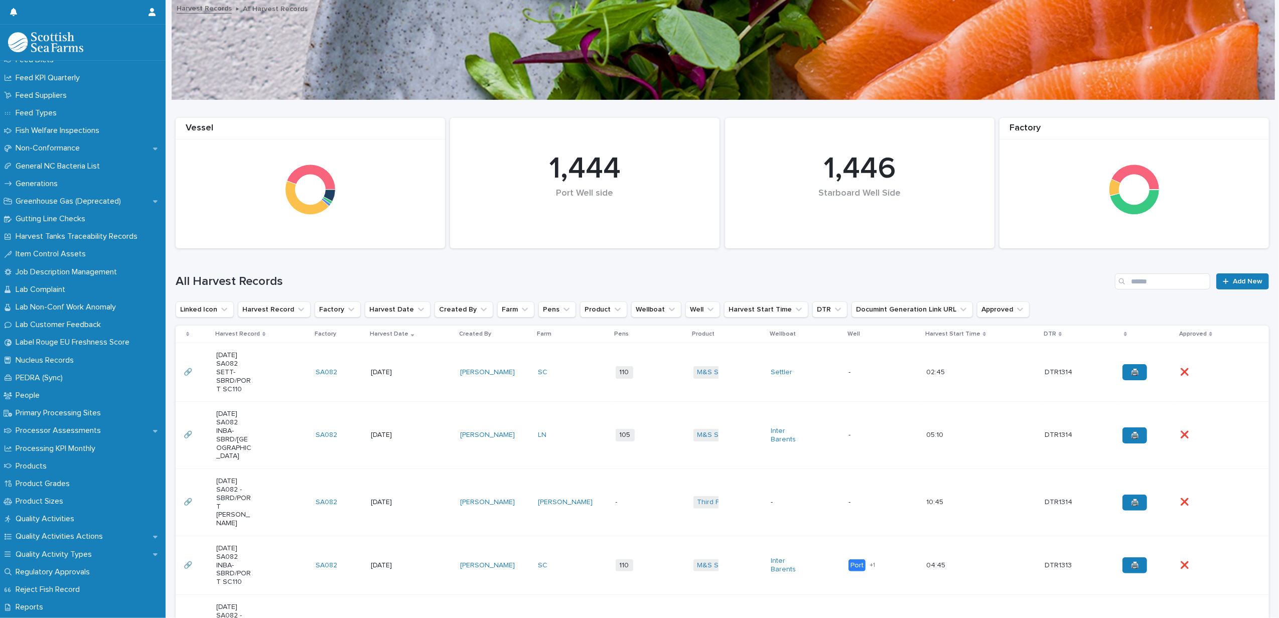
scroll to position [907, 0]
click at [49, 151] on p "Non-Conformance" at bounding box center [50, 154] width 76 height 10
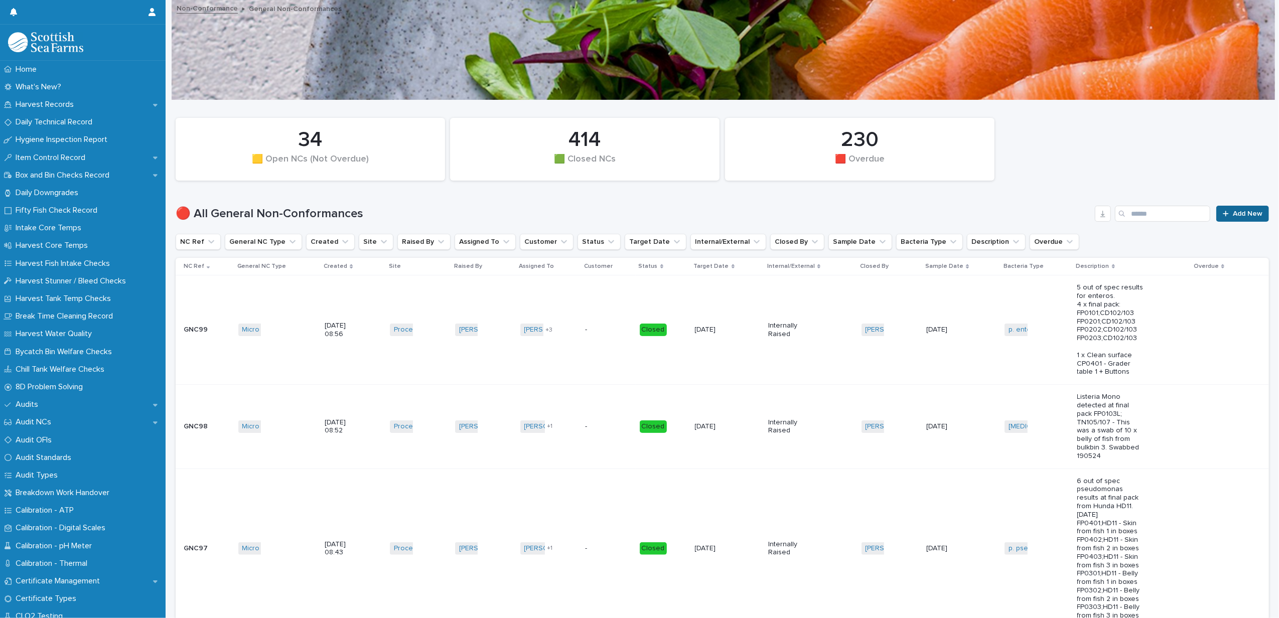
click at [1223, 217] on link "Add New" at bounding box center [1242, 214] width 53 height 16
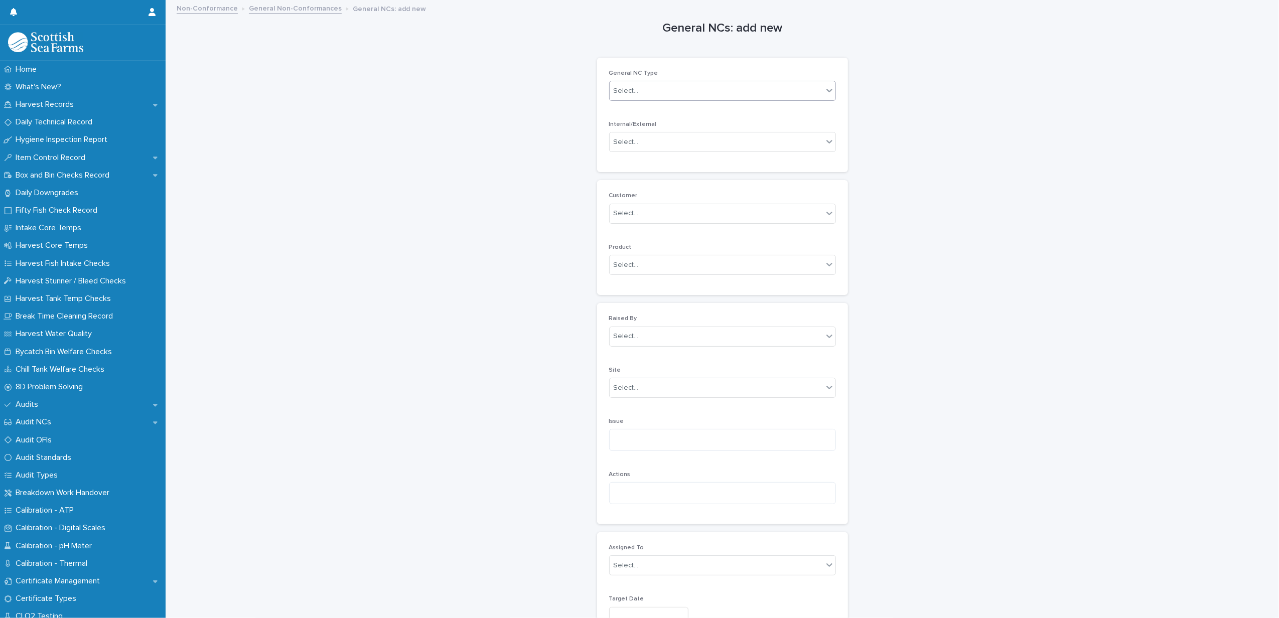
click at [628, 83] on div "Select..." at bounding box center [716, 91] width 213 height 17
click at [623, 149] on div "GMP" at bounding box center [718, 146] width 226 height 18
click at [621, 143] on div "Select..." at bounding box center [626, 142] width 25 height 11
click at [627, 160] on div "Internally Raised" at bounding box center [718, 163] width 226 height 18
click at [617, 213] on div "Select..." at bounding box center [626, 213] width 25 height 11
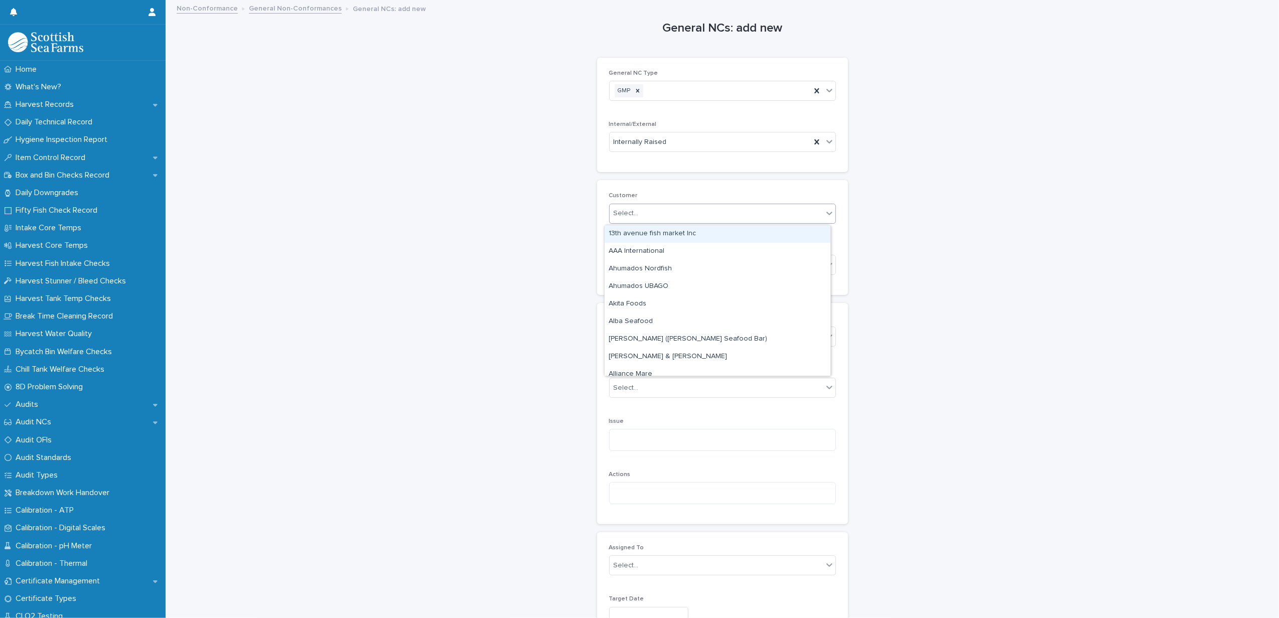
click at [555, 211] on div "General NCs: add new Loading... Saving… Loading... Saving… Loading... Saving… G…" at bounding box center [722, 581] width 1093 height 1160
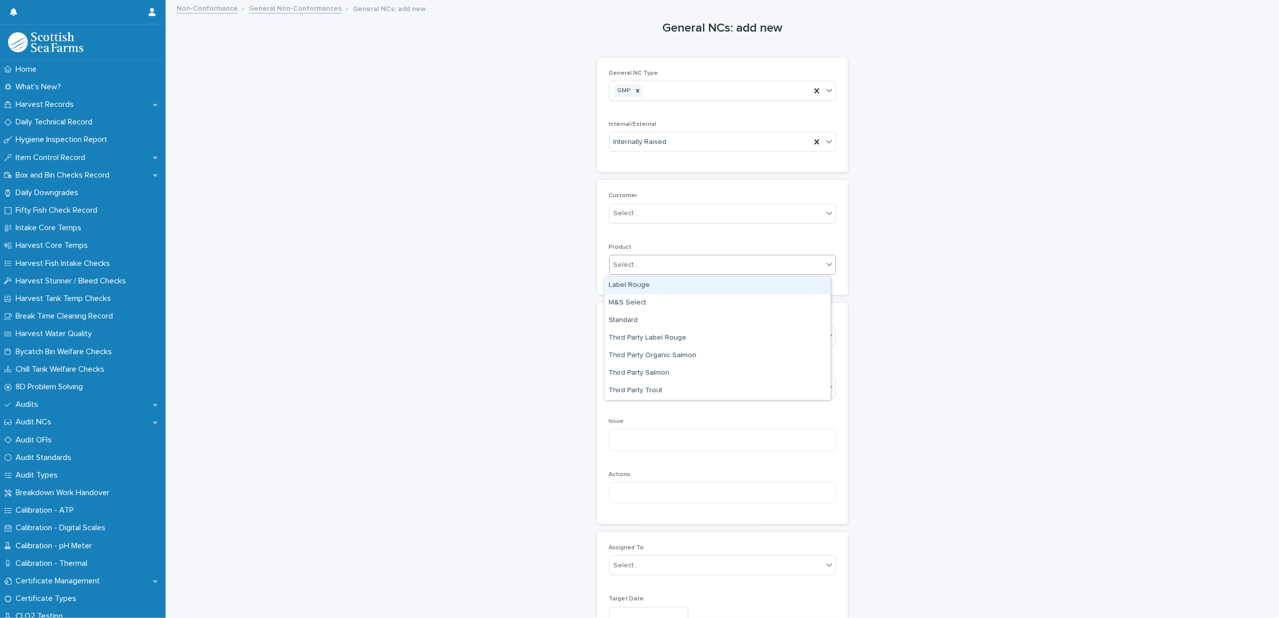
click at [651, 259] on div "Select..." at bounding box center [716, 265] width 213 height 17
click at [534, 265] on div "General NCs: add new Loading... Saving… Loading... Saving… Loading... Saving… G…" at bounding box center [722, 581] width 1093 height 1160
click at [660, 333] on div "Select..." at bounding box center [716, 336] width 213 height 17
type input "******"
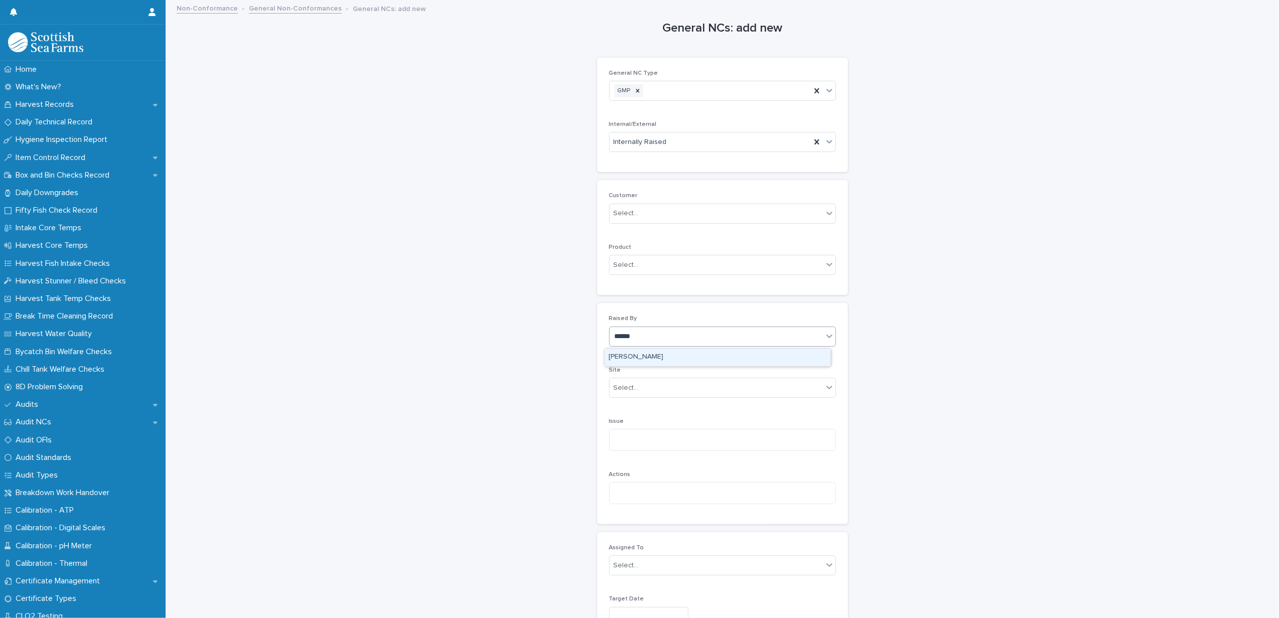
click at [644, 354] on div "[PERSON_NAME]" at bounding box center [718, 358] width 226 height 18
click at [645, 389] on div "Select..." at bounding box center [716, 388] width 213 height 17
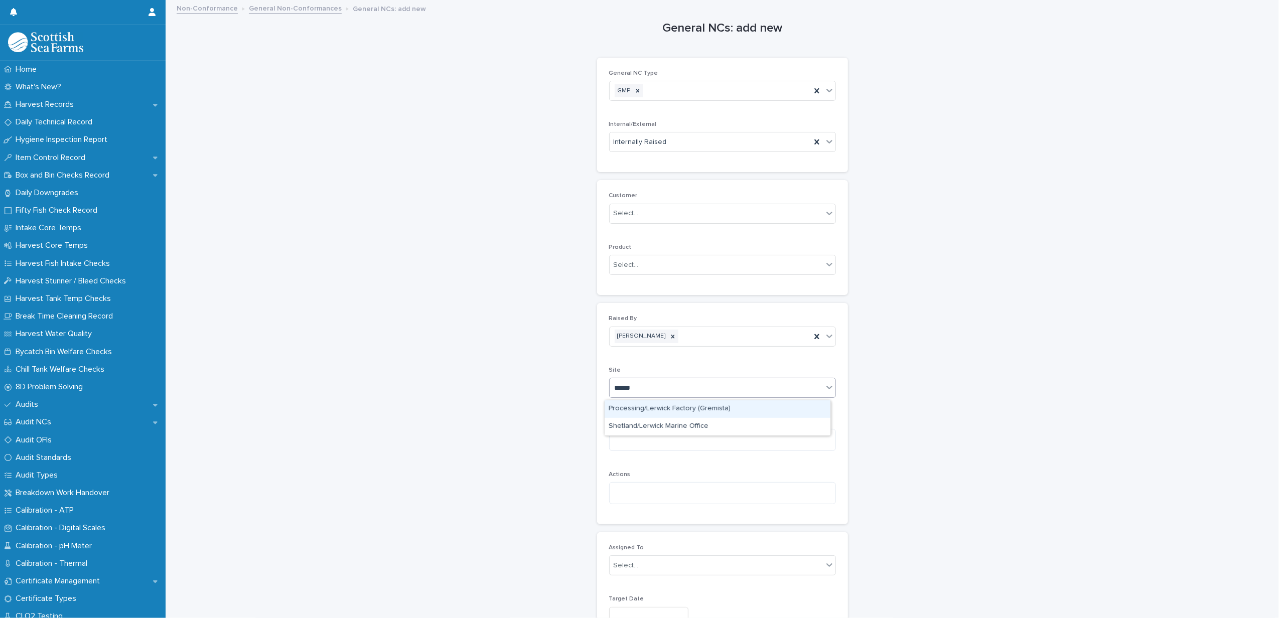
type input "*******"
click at [636, 403] on div "Processing/Lerwick Factory (Gremista)" at bounding box center [718, 409] width 226 height 18
click at [636, 444] on textarea at bounding box center [722, 440] width 227 height 22
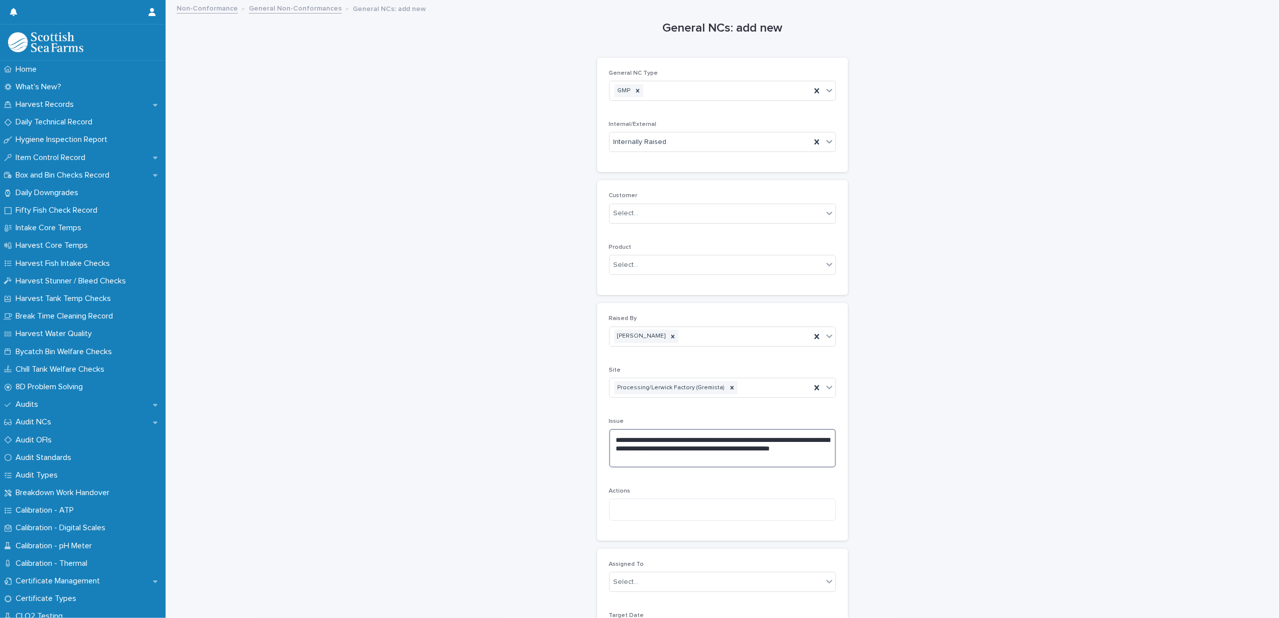
type textarea "**********"
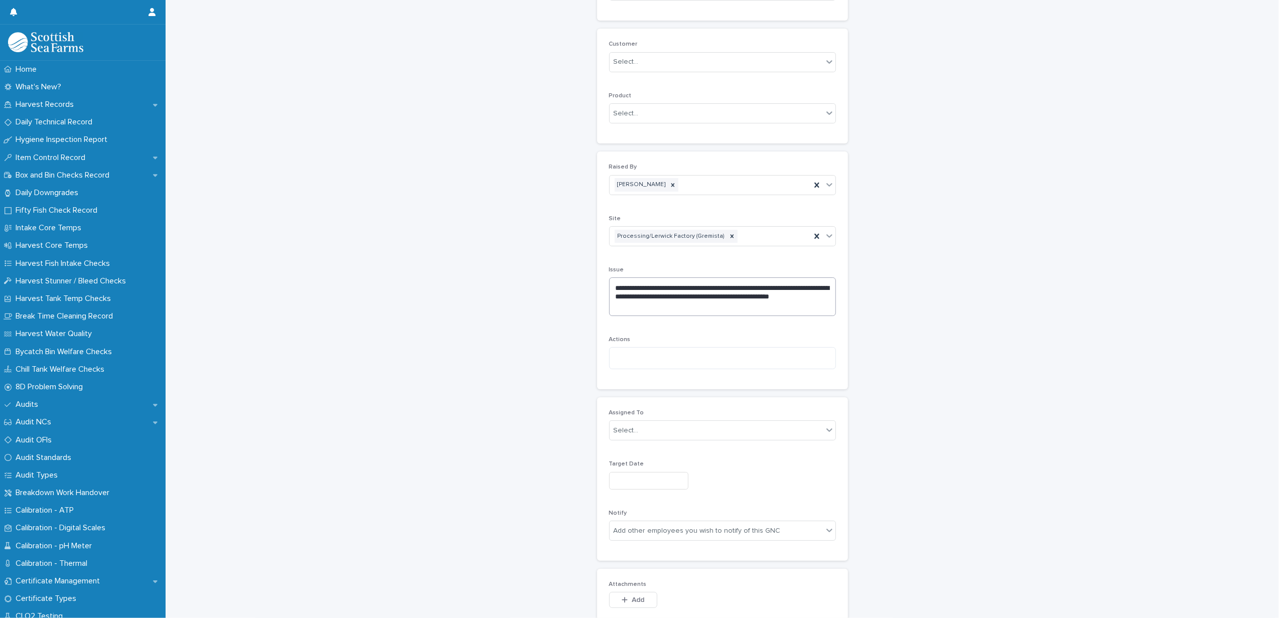
scroll to position [201, 0]
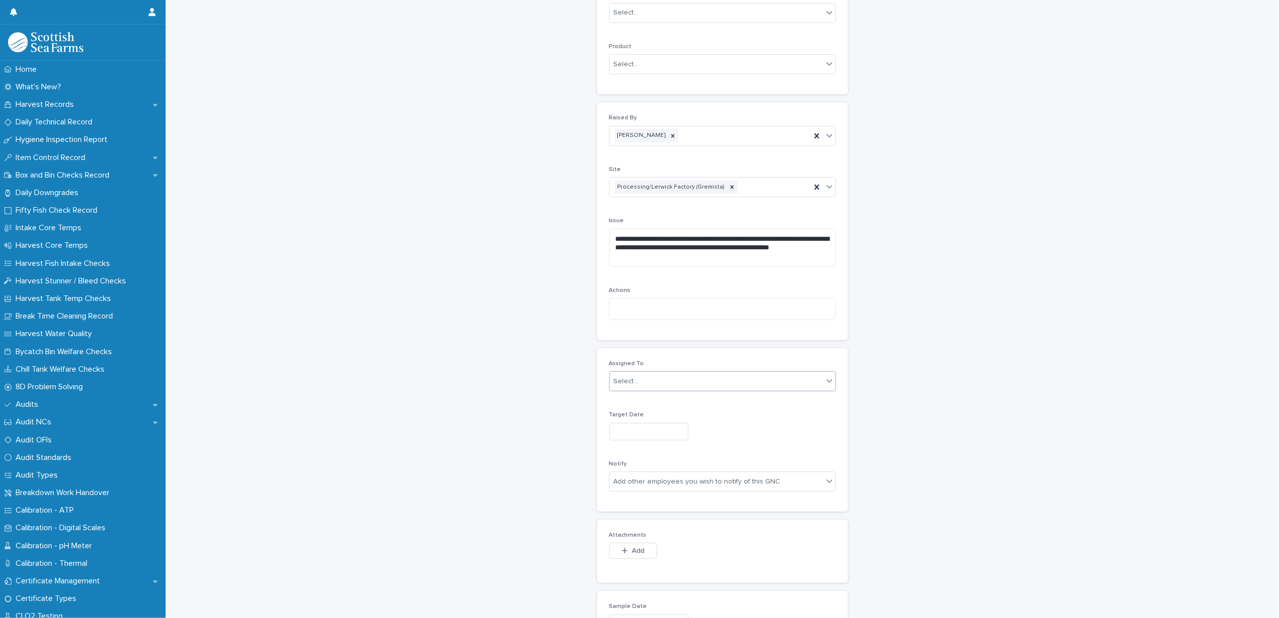
click at [639, 382] on div "Select..." at bounding box center [716, 381] width 213 height 17
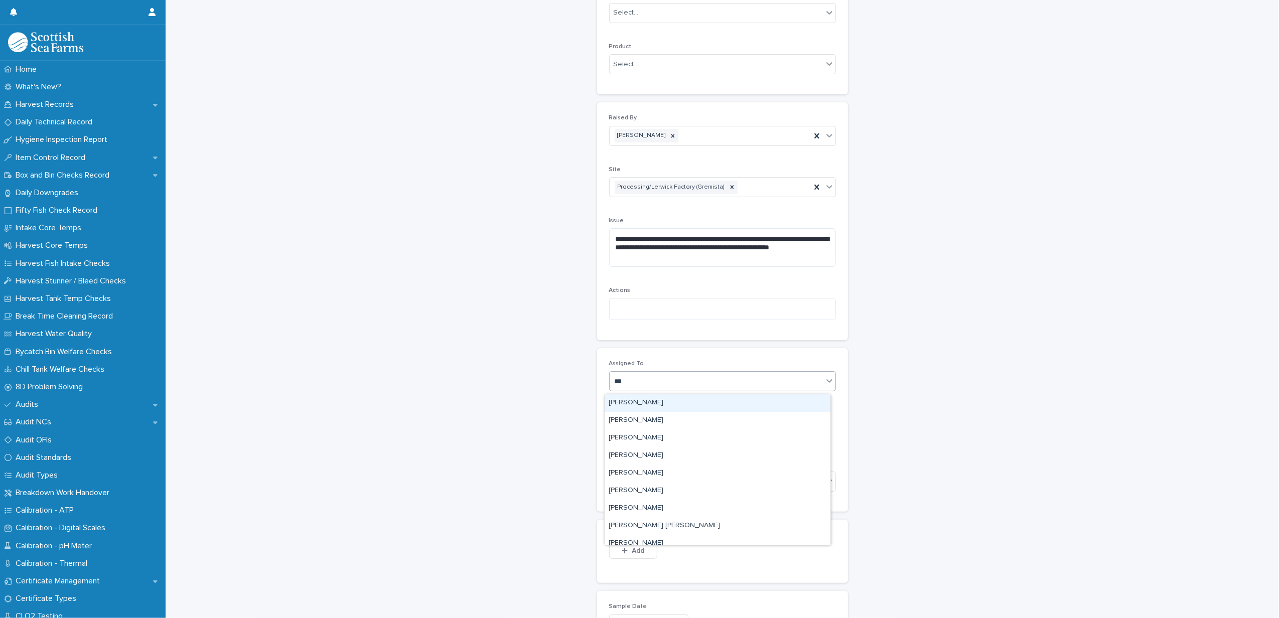
type input "****"
click at [642, 417] on div "[PERSON_NAME]" at bounding box center [718, 421] width 226 height 18
type input "****"
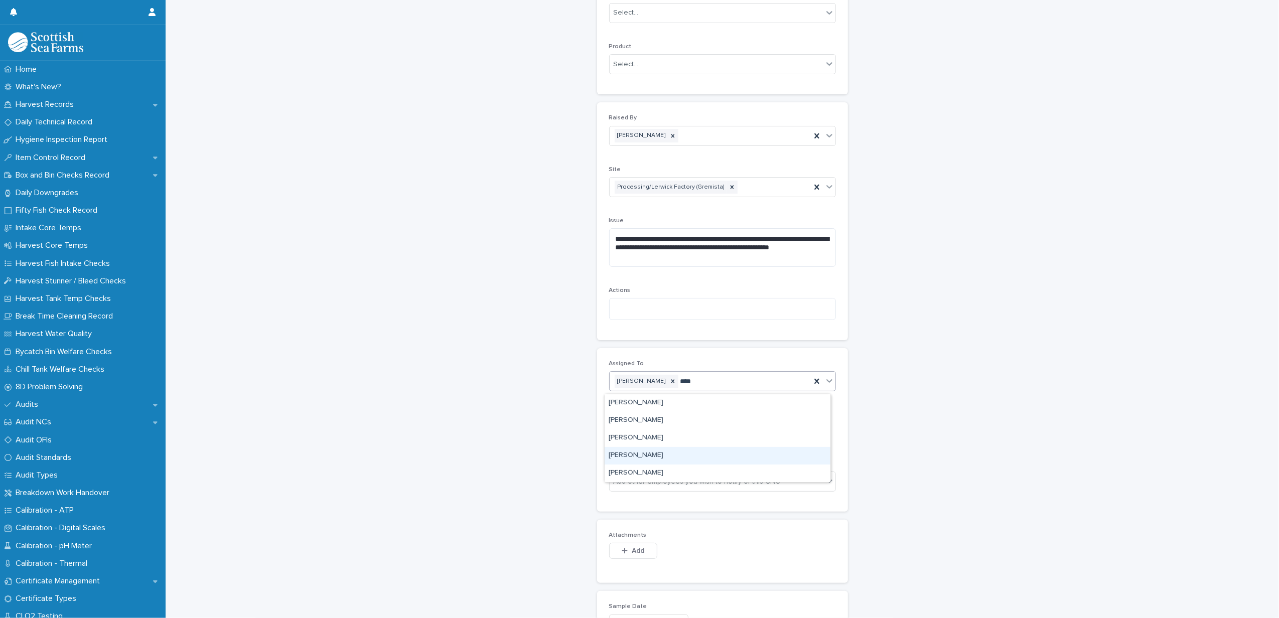
click at [625, 456] on div "[PERSON_NAME]" at bounding box center [718, 456] width 226 height 18
click at [623, 438] on input "text" at bounding box center [648, 432] width 79 height 18
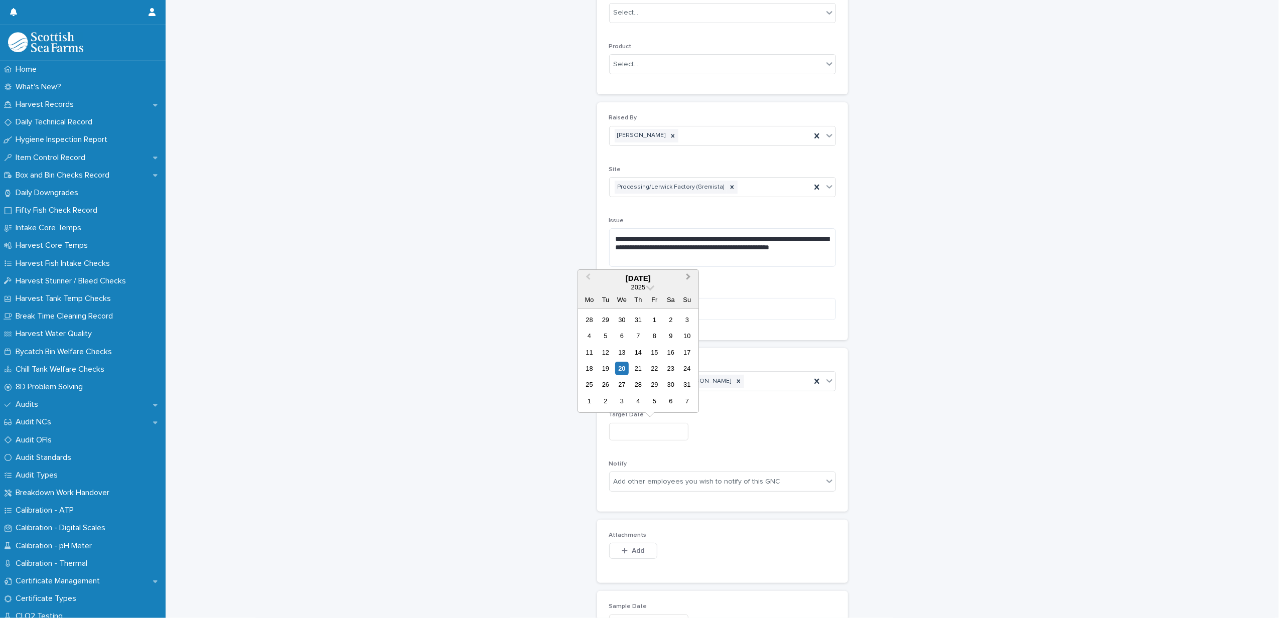
click at [694, 276] on button "Next Month" at bounding box center [689, 279] width 16 height 16
click at [620, 333] on div "10" at bounding box center [622, 336] width 14 height 14
type input "*********"
click at [640, 546] on button "Add" at bounding box center [633, 551] width 48 height 16
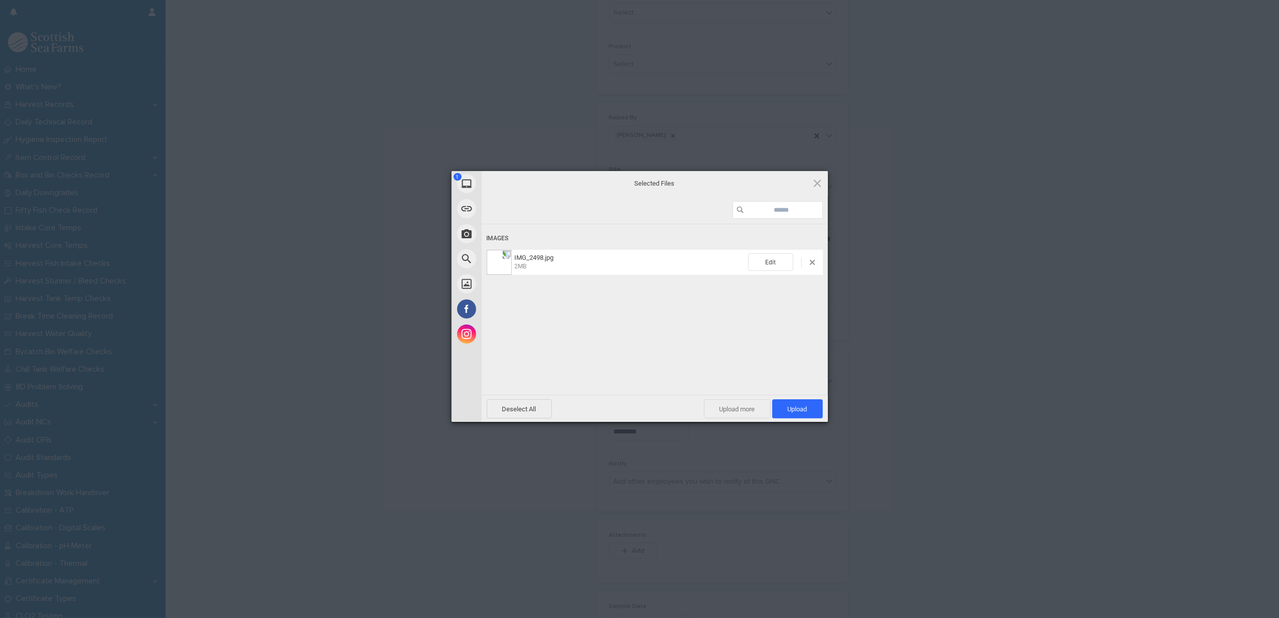
click at [741, 406] on span "Upload more" at bounding box center [737, 408] width 67 height 19
click at [791, 402] on span "Upload 2" at bounding box center [792, 408] width 62 height 19
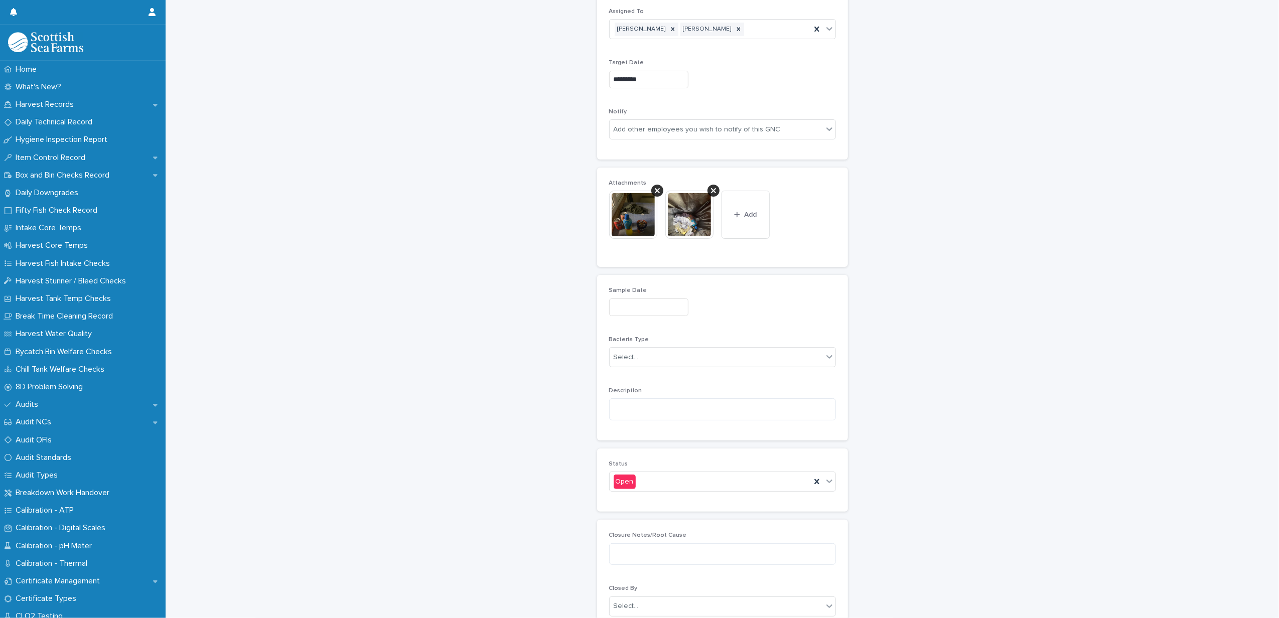
scroll to position [286, 0]
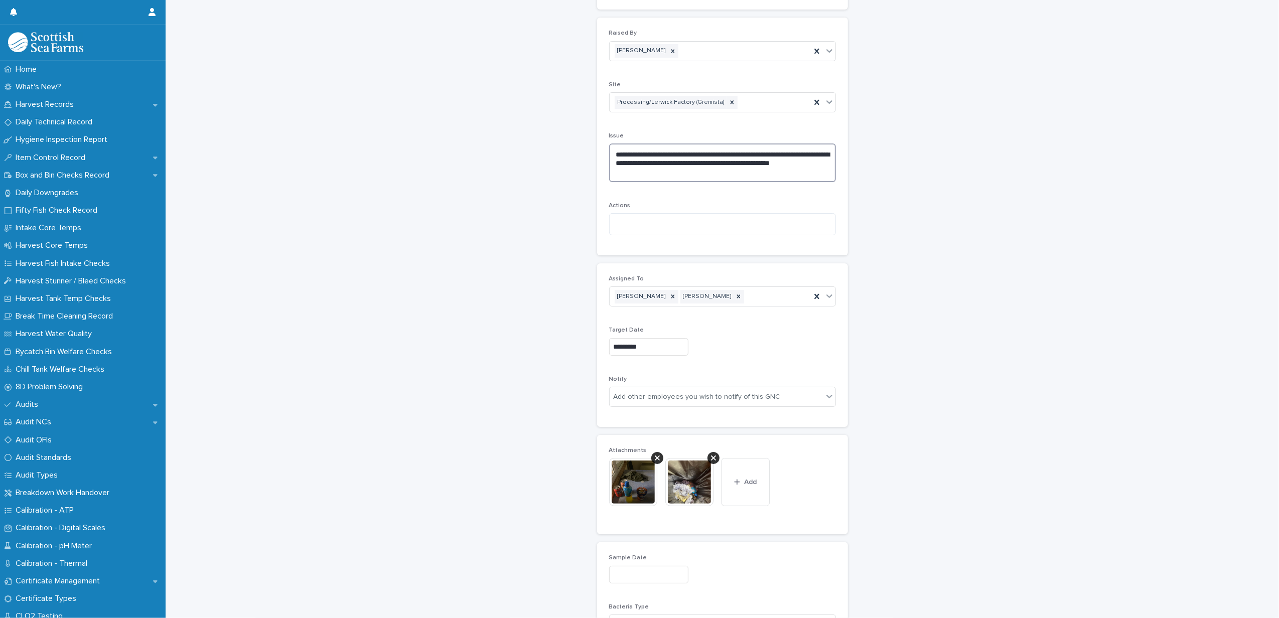
drag, startPoint x: 682, startPoint y: 174, endPoint x: 593, endPoint y: 154, distance: 91.6
click at [597, 154] on div "**********" at bounding box center [722, 137] width 251 height 238
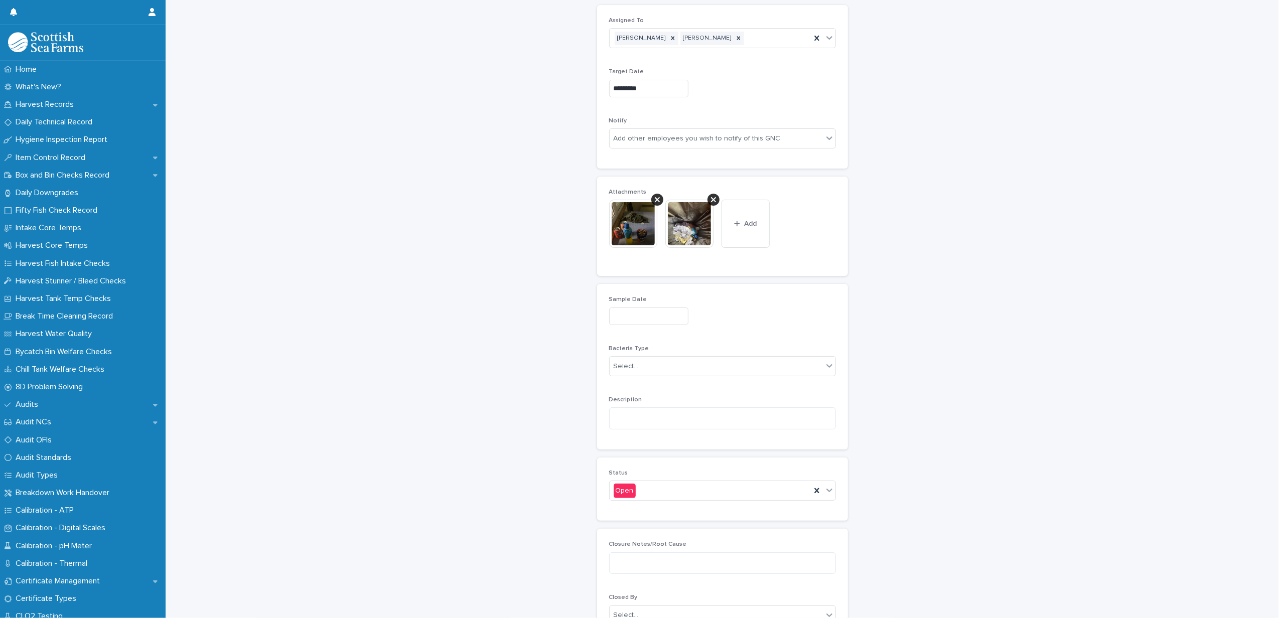
scroll to position [660, 0]
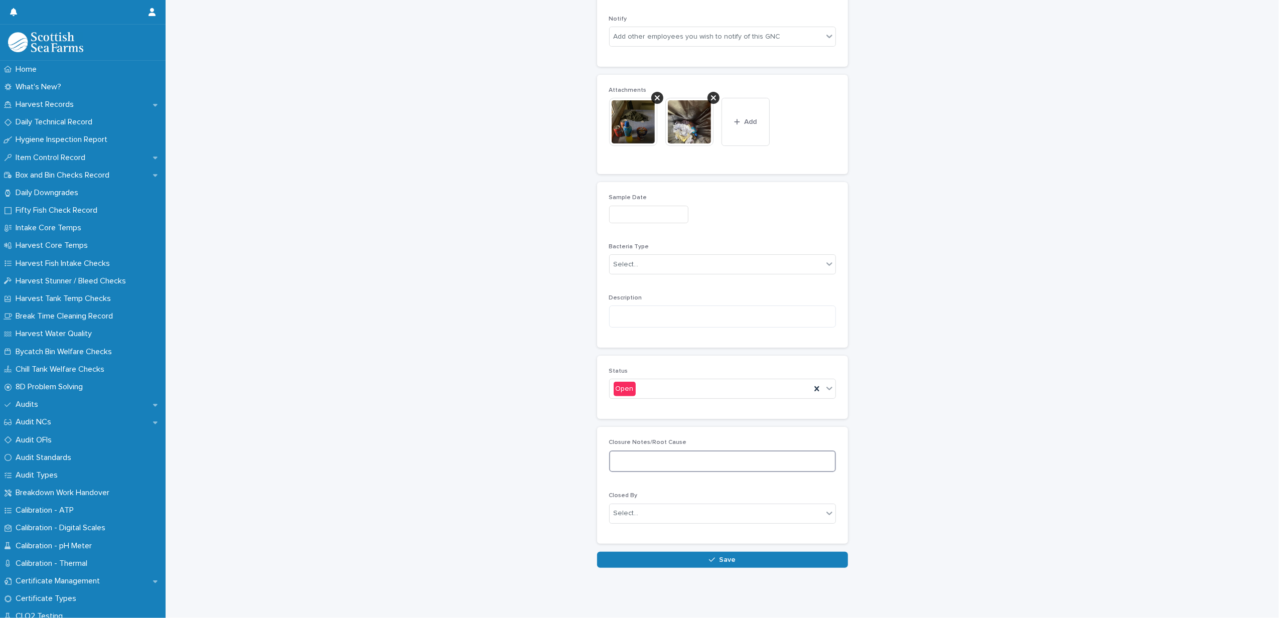
click at [621, 451] on textarea at bounding box center [722, 462] width 227 height 22
click at [639, 311] on textarea at bounding box center [722, 317] width 227 height 22
paste textarea "**********"
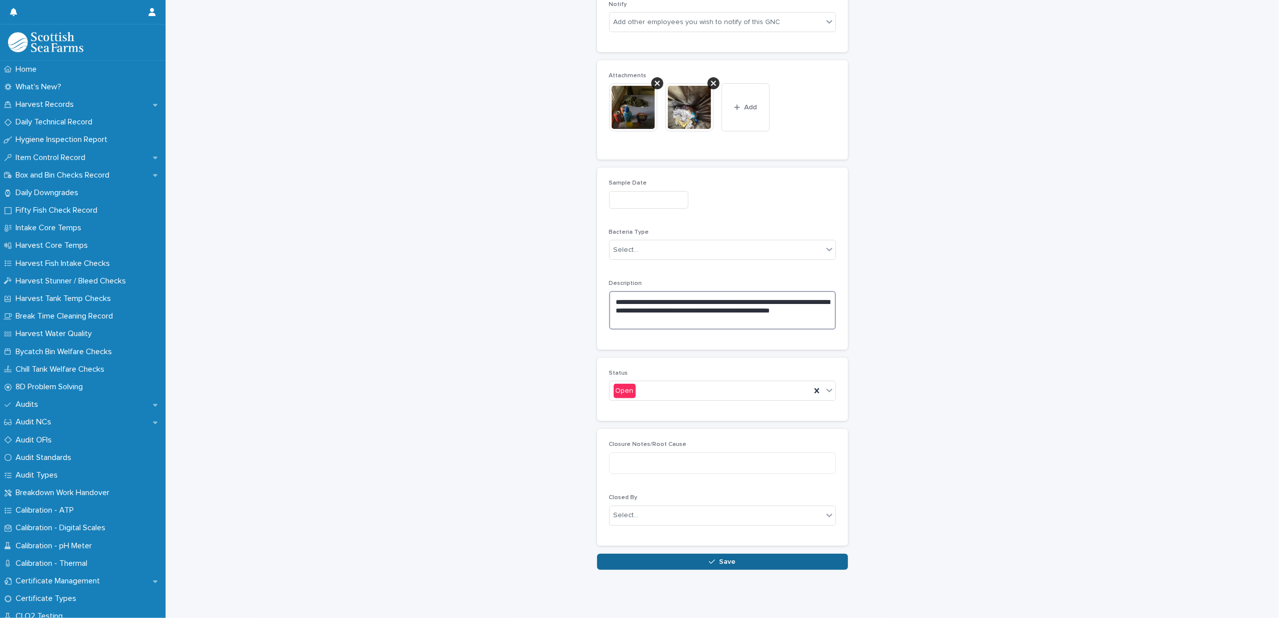
type textarea "**********"
click at [629, 565] on button "Save" at bounding box center [722, 562] width 251 height 16
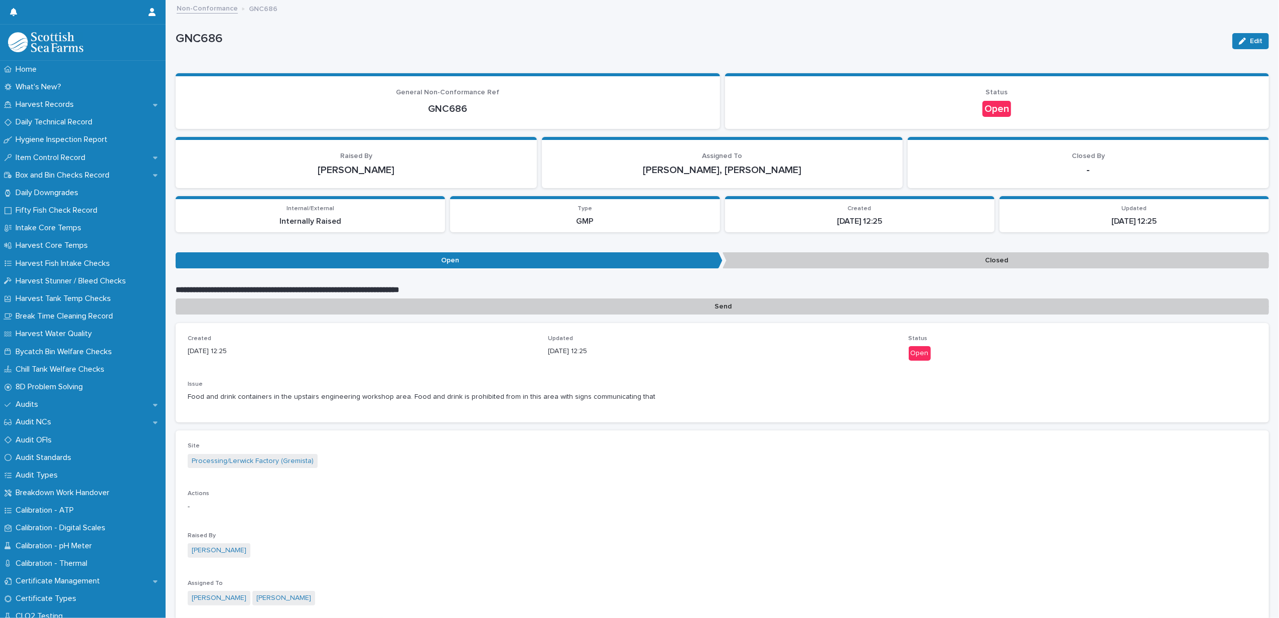
click at [211, 2] on link "Non-Conformance" at bounding box center [207, 8] width 61 height 12
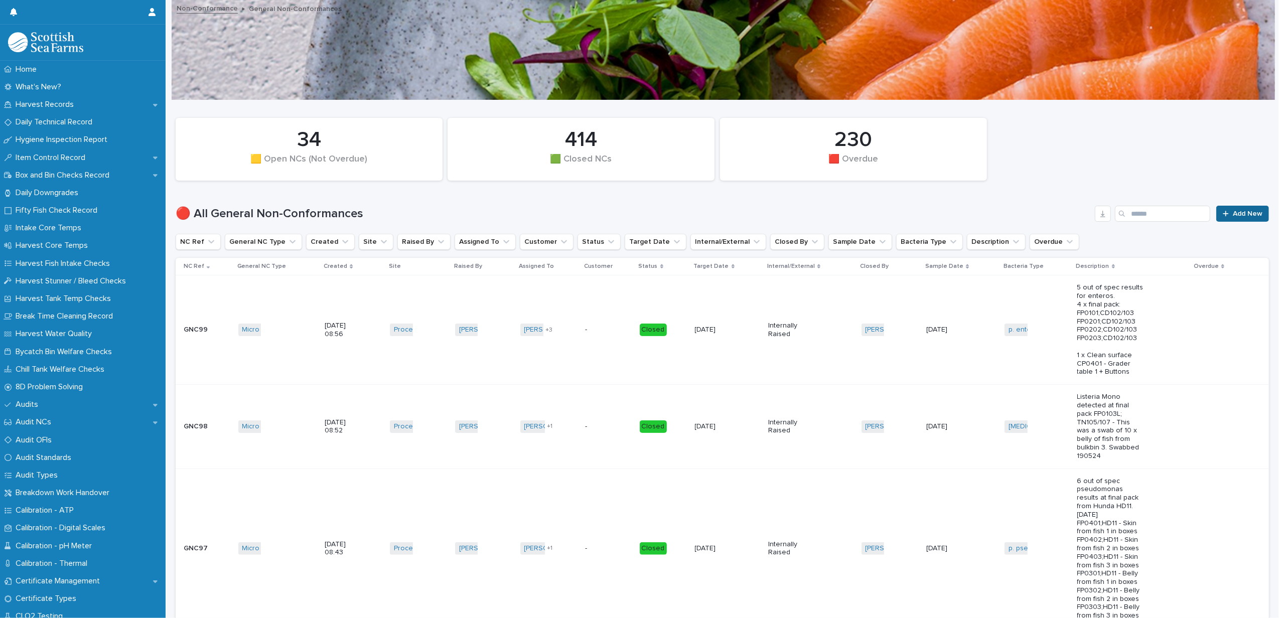
click at [1216, 213] on link "Add New" at bounding box center [1242, 214] width 53 height 16
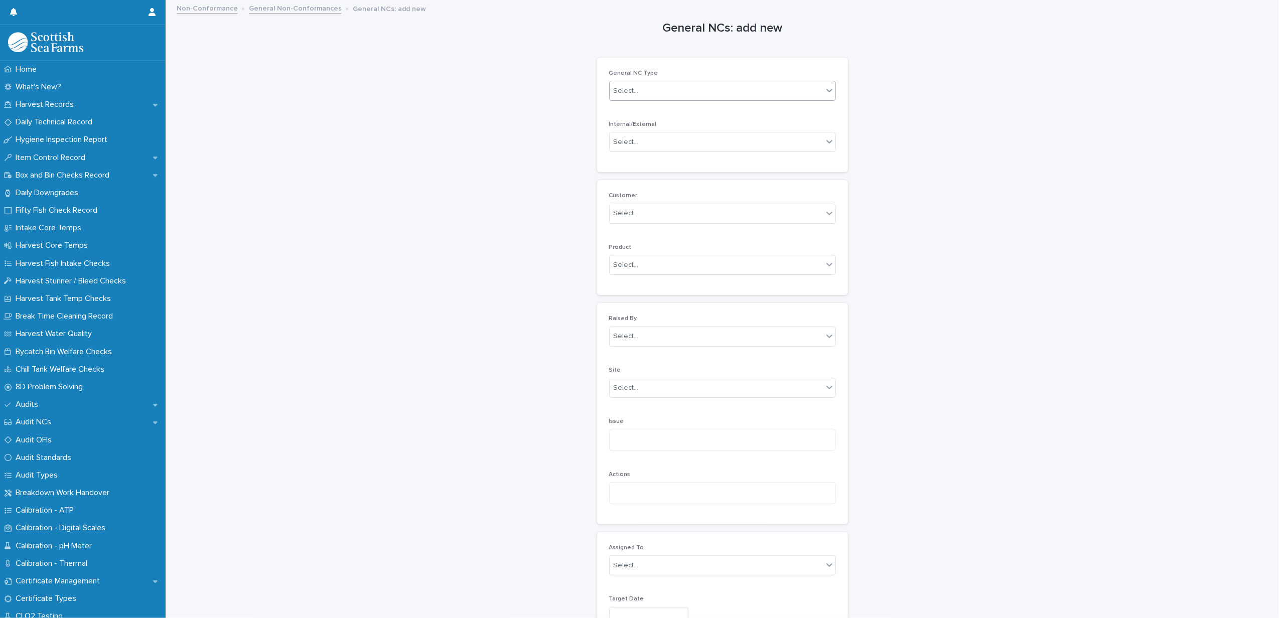
click at [623, 91] on div "Select..." at bounding box center [626, 91] width 25 height 11
click at [623, 139] on div "GMP" at bounding box center [718, 146] width 226 height 18
click at [624, 133] on div "Select..." at bounding box center [722, 142] width 227 height 20
click at [623, 87] on div "GMP" at bounding box center [624, 91] width 18 height 14
click at [561, 117] on div "General NCs: add new Loading... Saving… Loading... Saving… Loading... Saving… G…" at bounding box center [722, 581] width 1093 height 1160
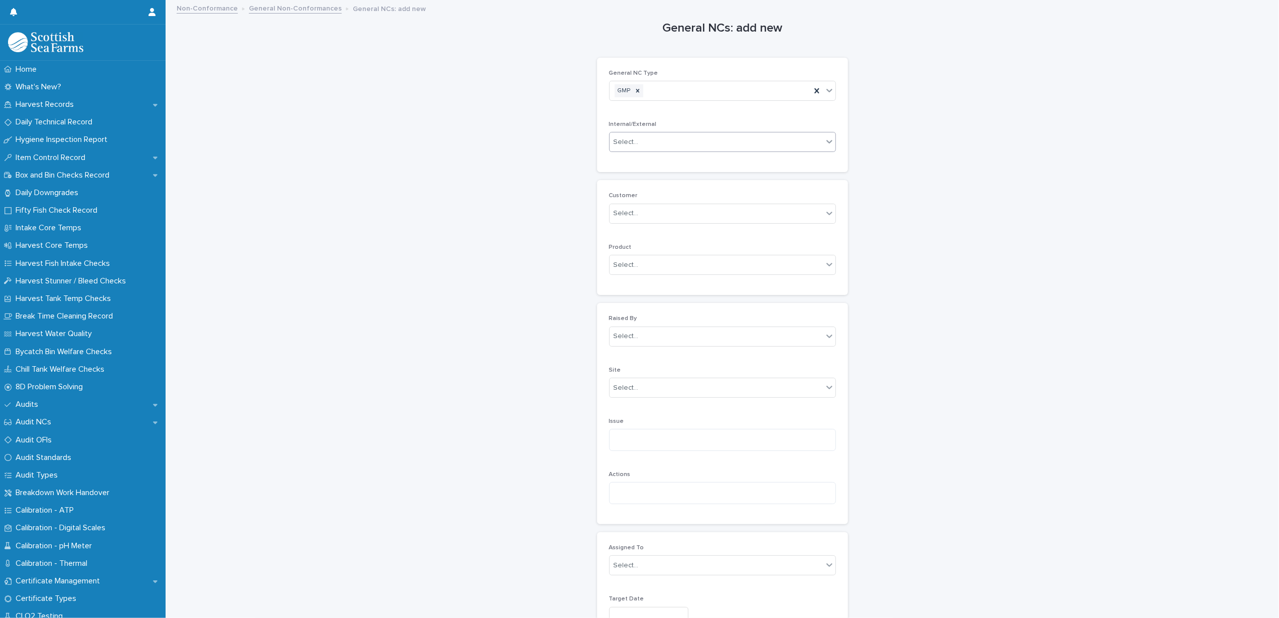
click at [664, 141] on div "Select..." at bounding box center [716, 142] width 213 height 17
click at [662, 160] on div "Internally Raised" at bounding box center [718, 163] width 226 height 18
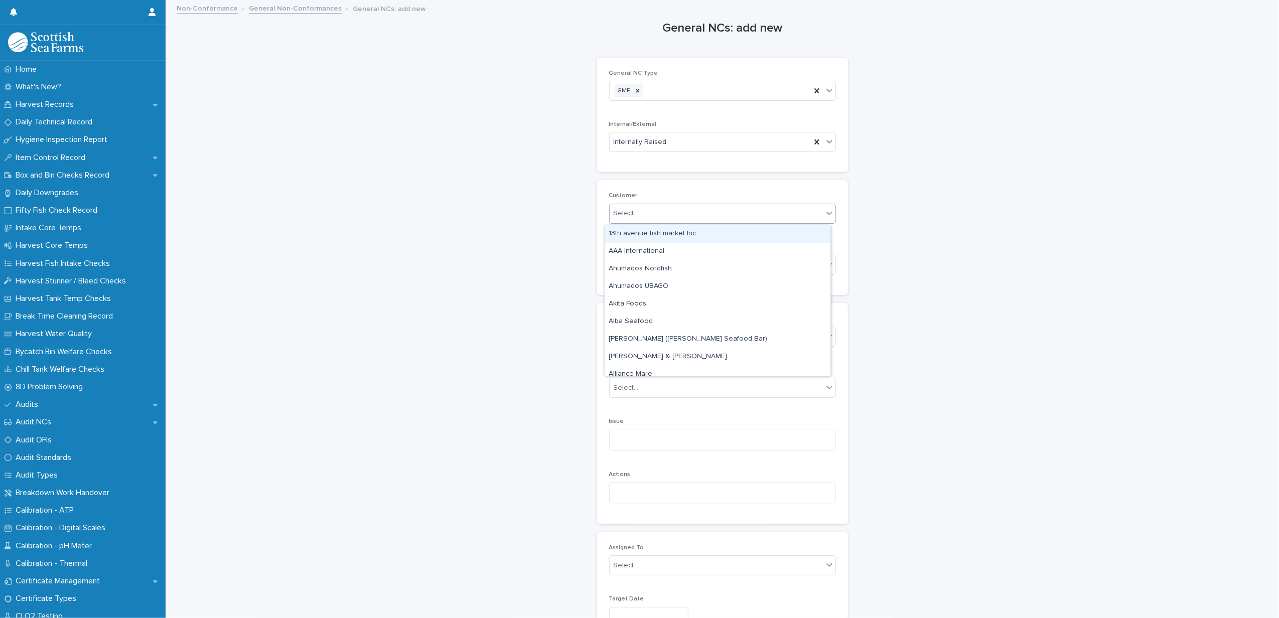
click at [645, 209] on div "Select..." at bounding box center [716, 213] width 213 height 17
click at [524, 227] on div "General NCs: add new Loading... Saving… Loading... Saving… Loading... Saving… G…" at bounding box center [722, 581] width 1093 height 1160
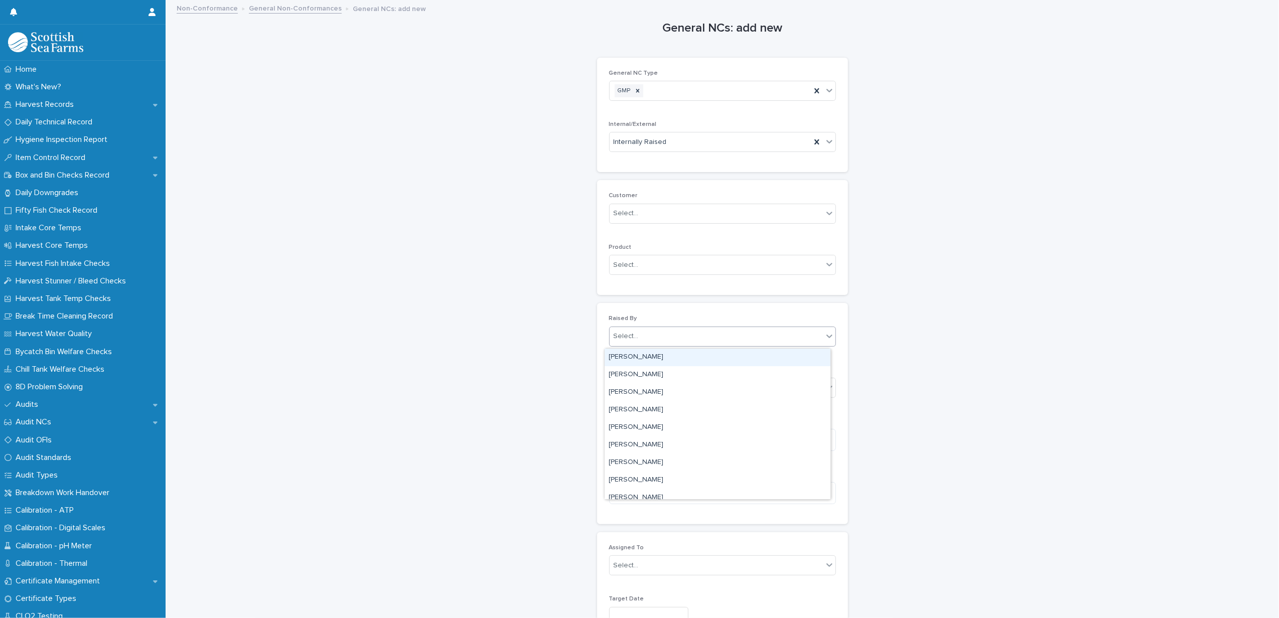
click at [639, 336] on div "Select..." at bounding box center [716, 336] width 213 height 17
type input "******"
click at [641, 357] on div "[PERSON_NAME]" at bounding box center [718, 358] width 226 height 18
click at [638, 388] on div "Select..." at bounding box center [716, 388] width 213 height 17
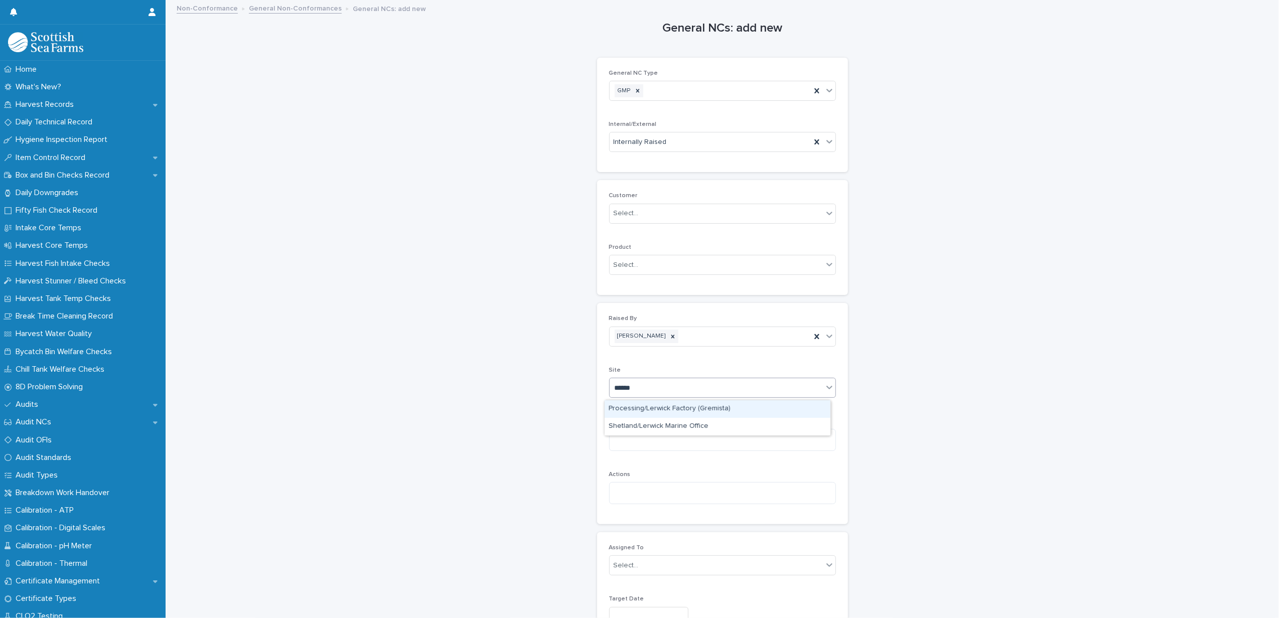
type input "*******"
click at [635, 405] on div "Processing/Lerwick Factory (Gremista)" at bounding box center [718, 409] width 226 height 18
click at [639, 443] on textarea at bounding box center [722, 440] width 227 height 22
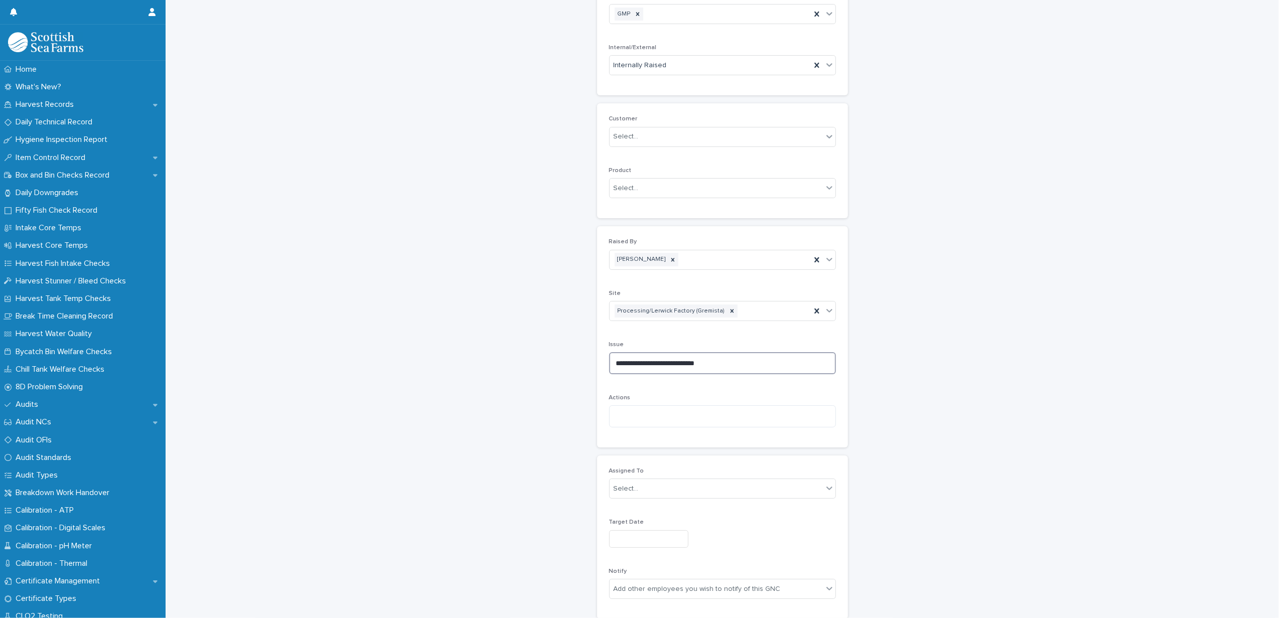
scroll to position [267, 0]
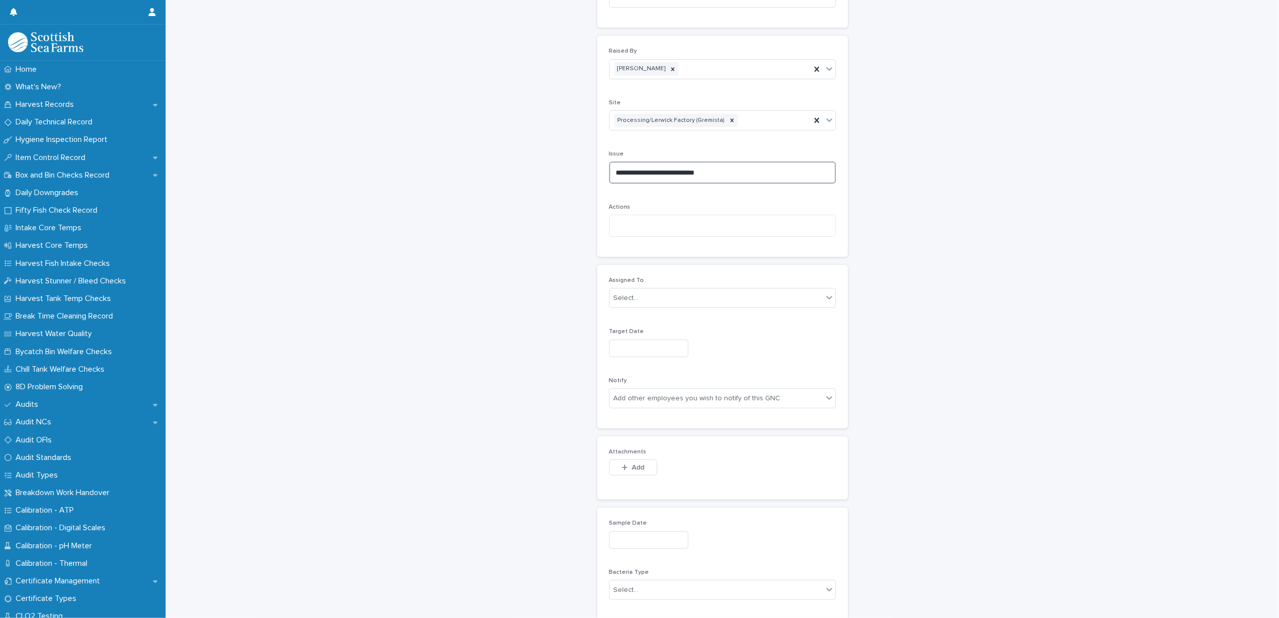
drag, startPoint x: 714, startPoint y: 175, endPoint x: 557, endPoint y: 155, distance: 157.9
click at [557, 155] on div "**********" at bounding box center [722, 314] width 1093 height 1160
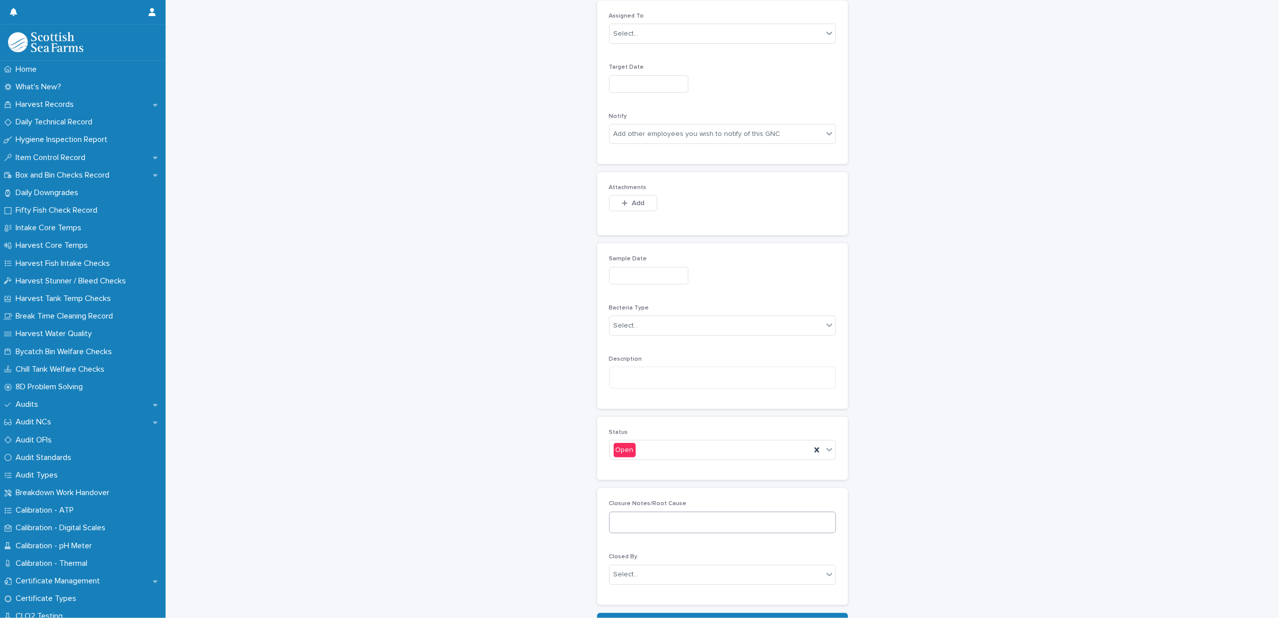
scroll to position [607, 0]
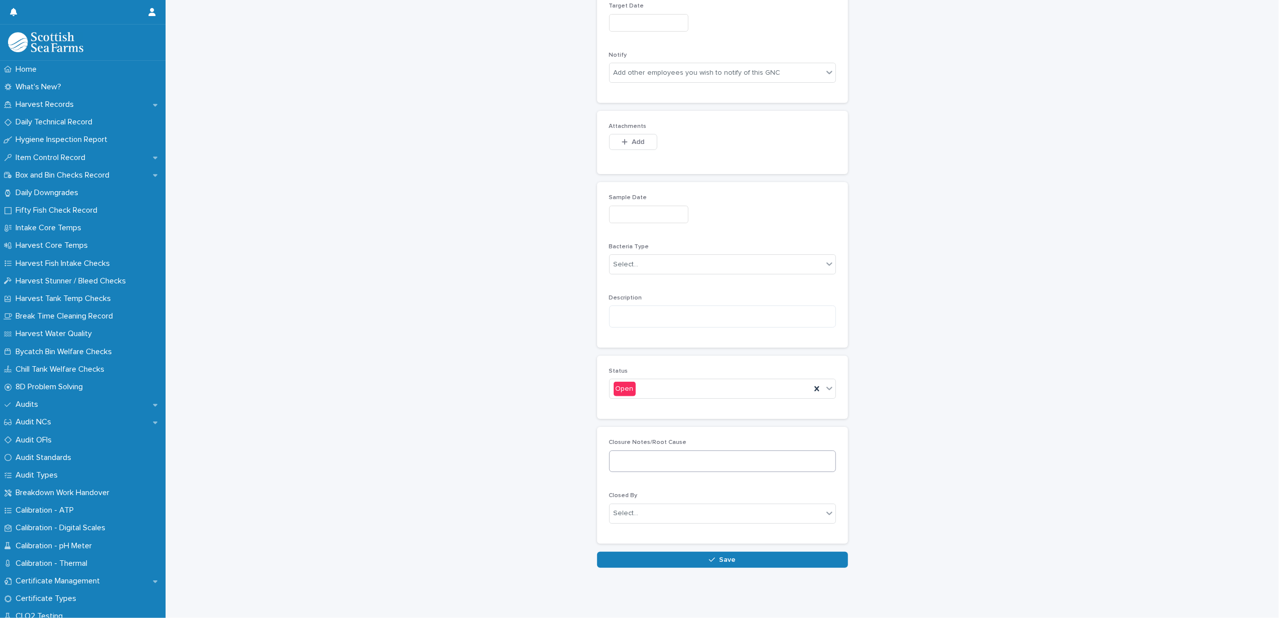
type textarea "**********"
click at [642, 451] on textarea at bounding box center [722, 462] width 227 height 22
click at [639, 308] on textarea at bounding box center [722, 317] width 227 height 22
paste textarea "**********"
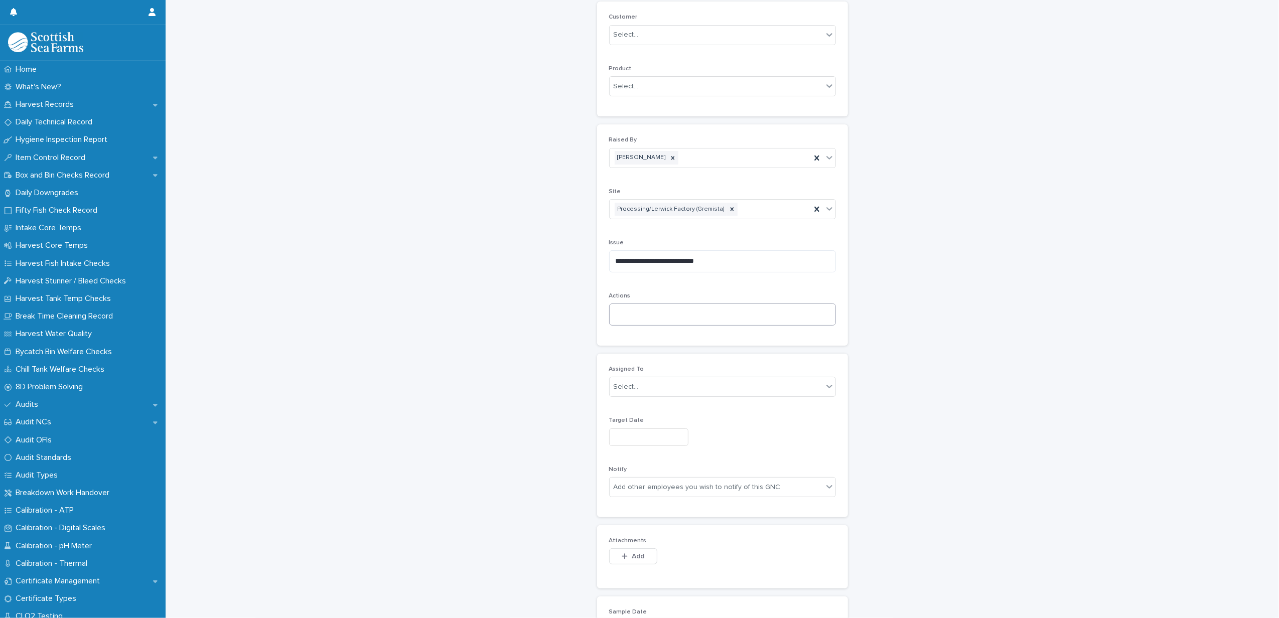
scroll to position [267, 0]
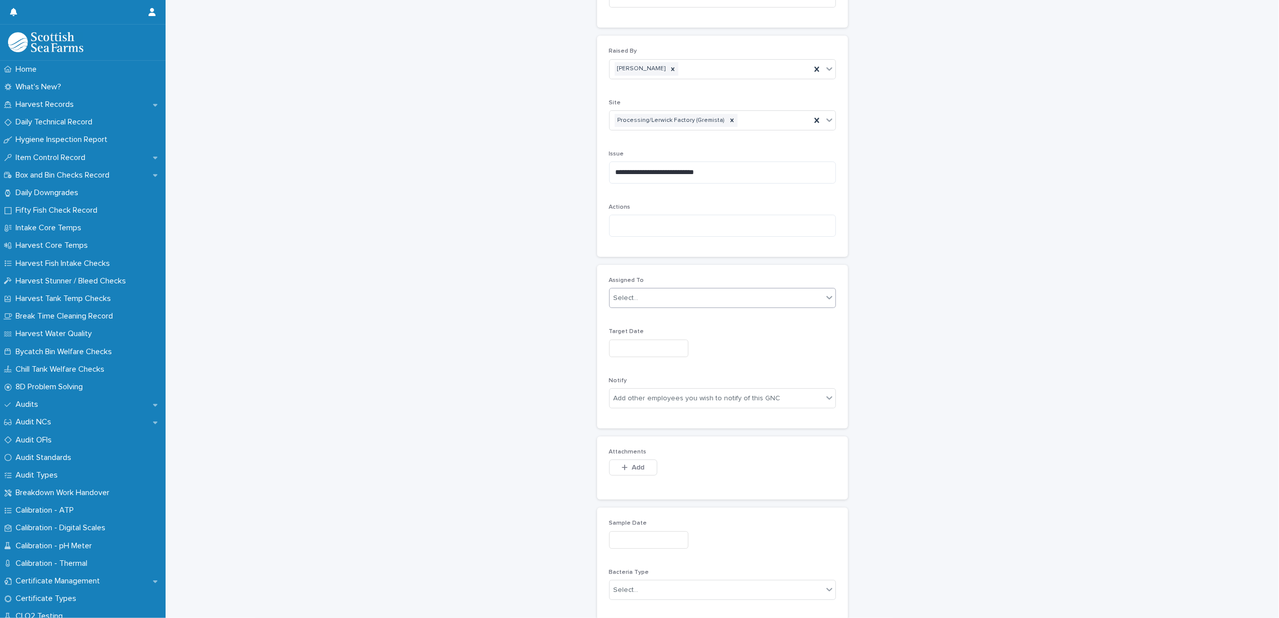
type textarea "**********"
click at [630, 293] on div "Select..." at bounding box center [716, 298] width 213 height 17
type input "*****"
click at [641, 334] on div "[PERSON_NAME]" at bounding box center [718, 338] width 226 height 18
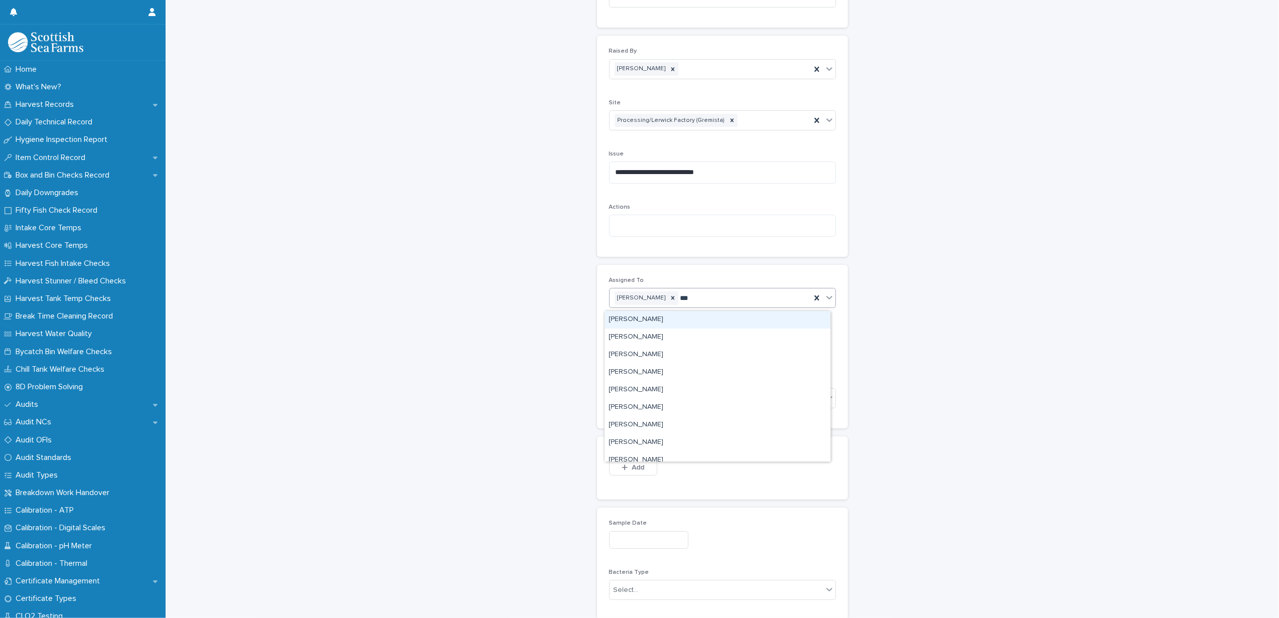
type input "****"
click at [651, 367] on div "[PERSON_NAME]" at bounding box center [718, 373] width 226 height 18
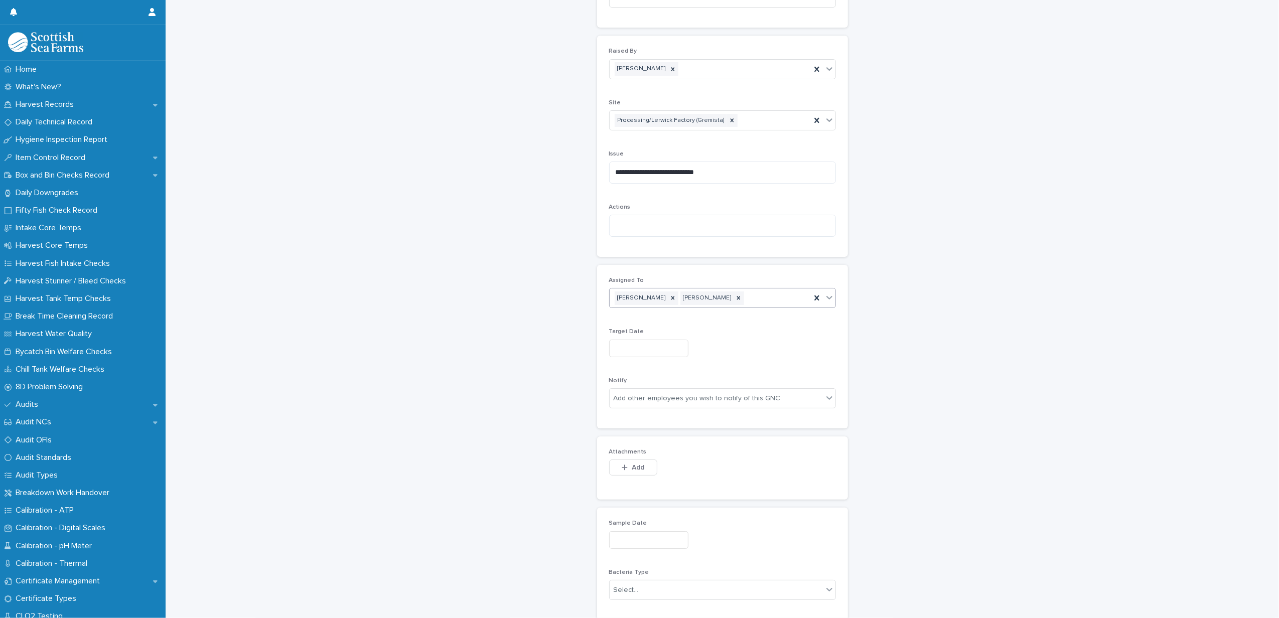
click at [637, 349] on input "text" at bounding box center [648, 349] width 79 height 18
click at [690, 189] on button "Next Month" at bounding box center [689, 195] width 16 height 16
click at [625, 252] on div "10" at bounding box center [622, 252] width 14 height 14
type input "*********"
click at [632, 467] on span "Add" at bounding box center [638, 467] width 13 height 7
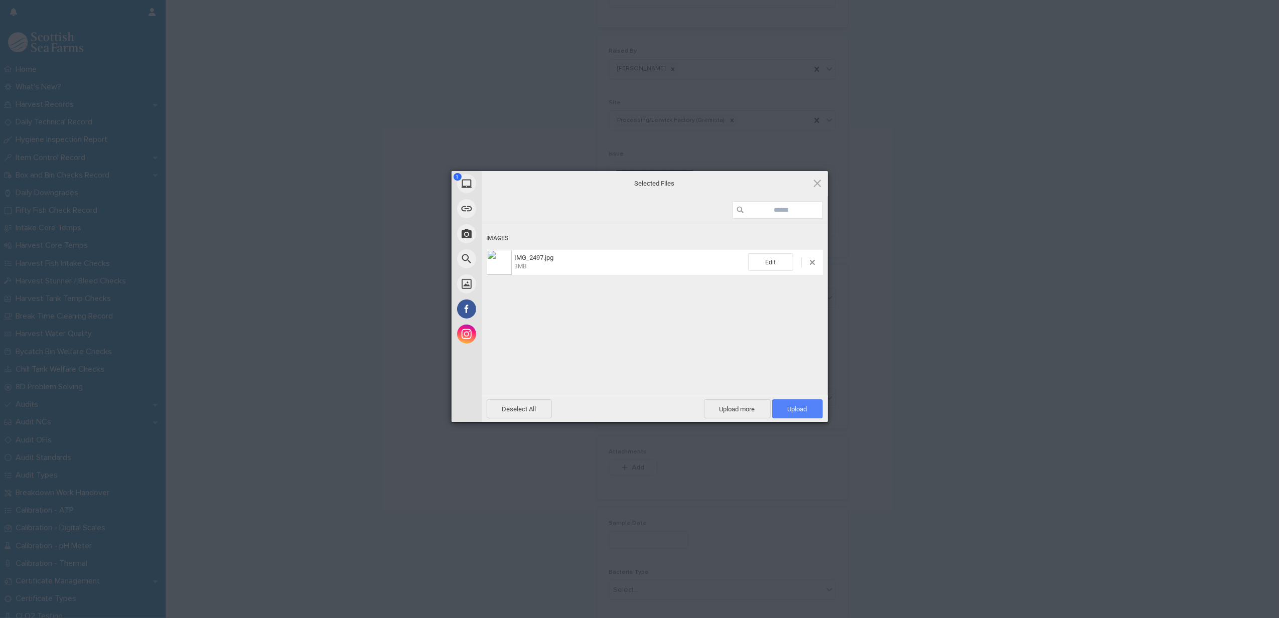
click at [811, 410] on span "Upload 1" at bounding box center [797, 408] width 51 height 19
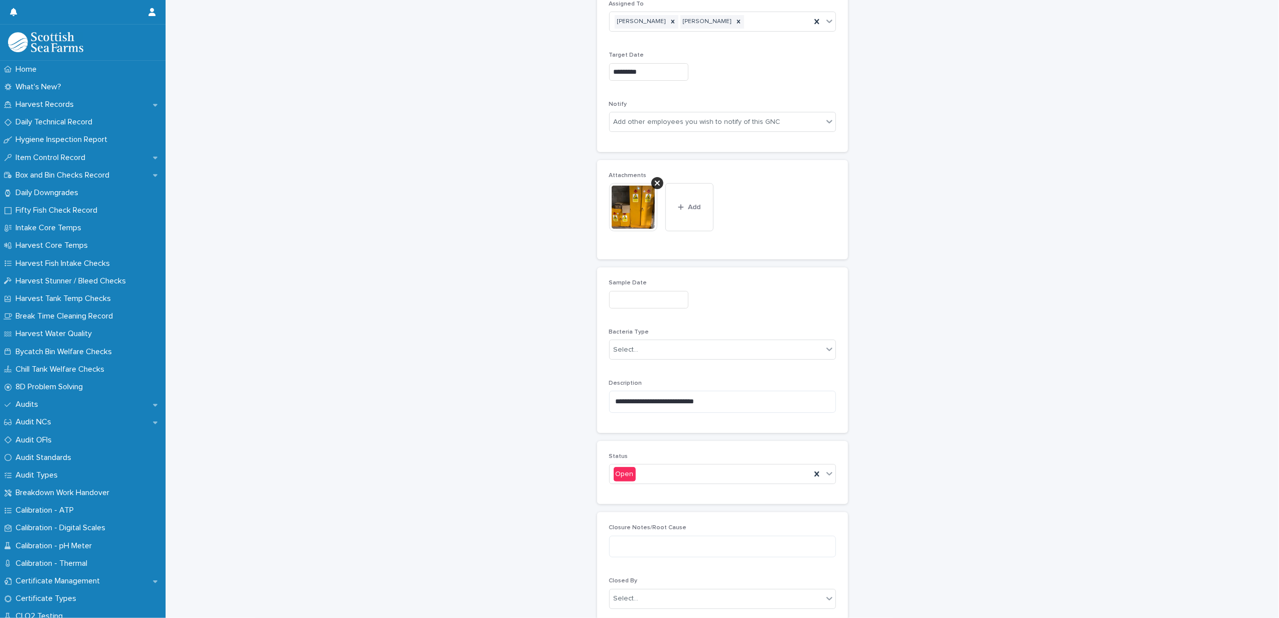
scroll to position [620, 0]
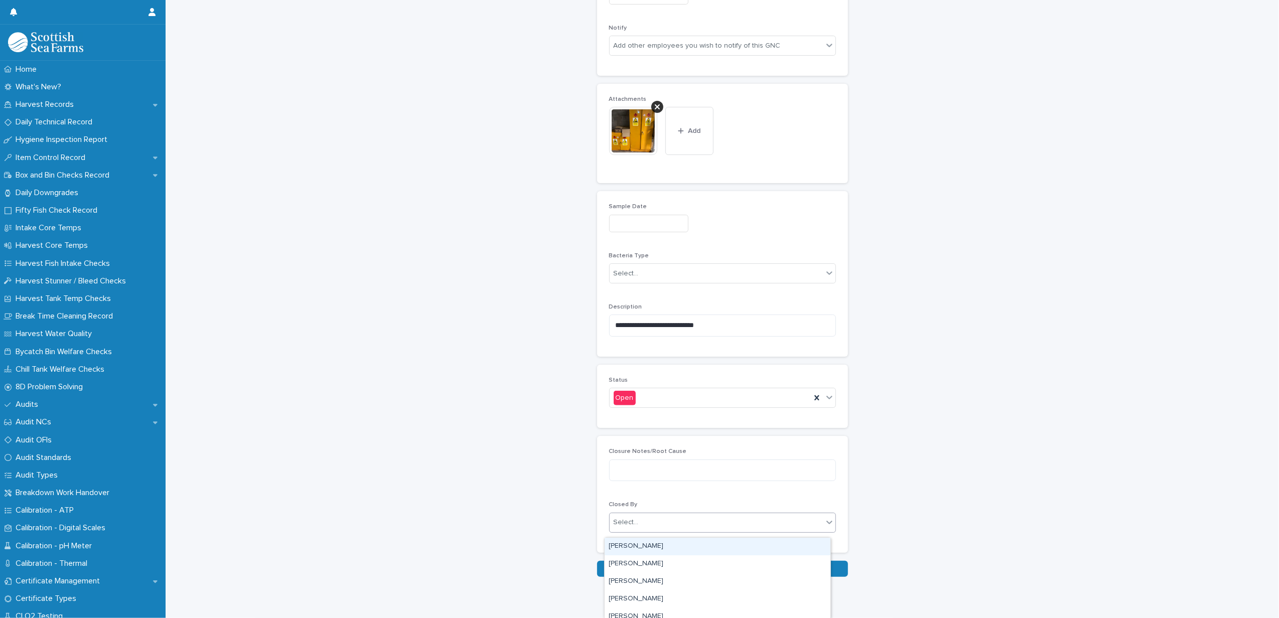
click at [621, 527] on div "Select..." at bounding box center [626, 522] width 25 height 11
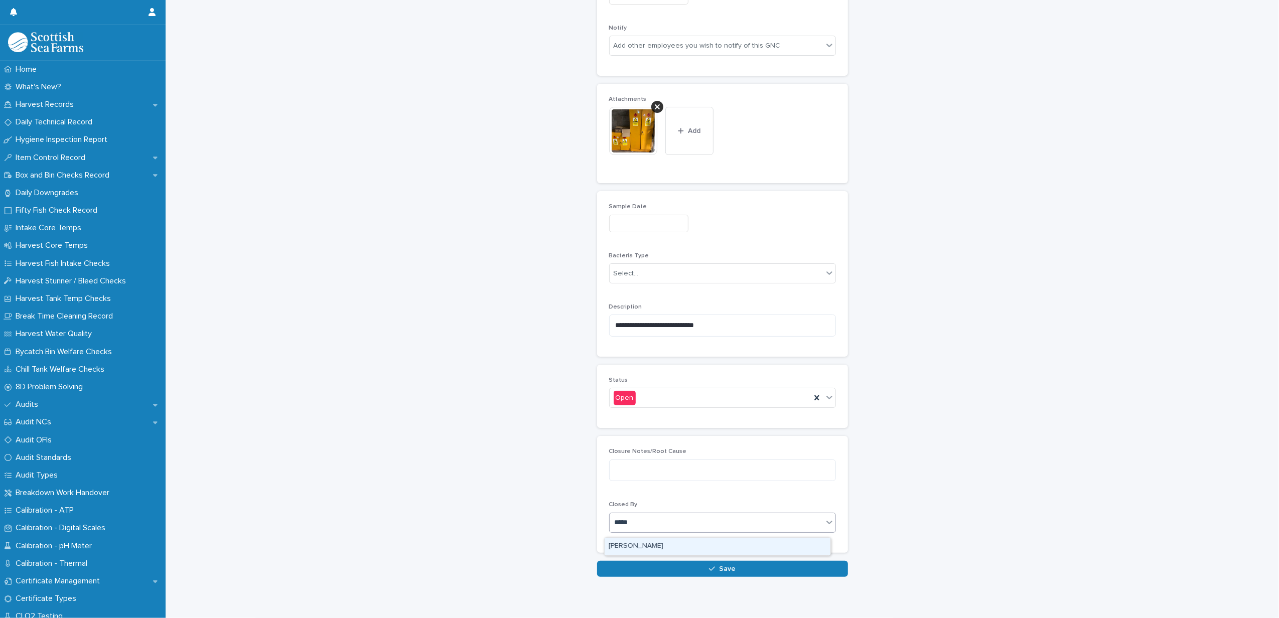
type input "******"
click at [616, 544] on div "[PERSON_NAME]" at bounding box center [718, 547] width 226 height 18
click at [634, 569] on button "Save" at bounding box center [722, 569] width 251 height 16
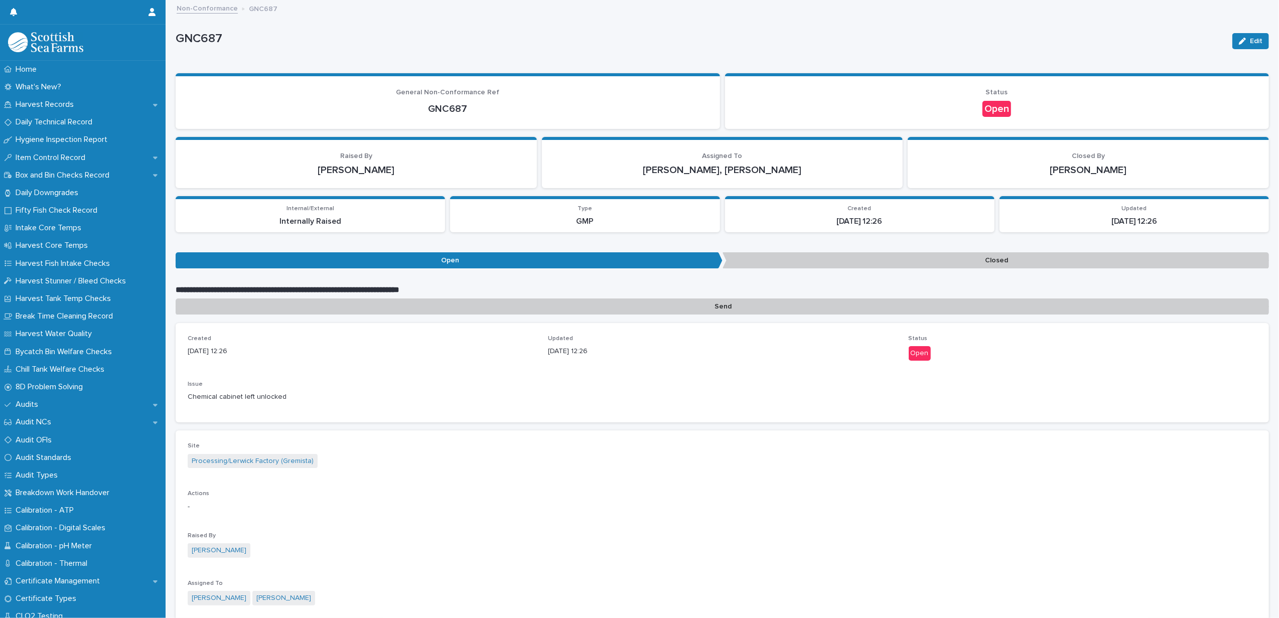
click at [208, 9] on link "Non-Conformance" at bounding box center [207, 8] width 61 height 12
